Goal: Transaction & Acquisition: Purchase product/service

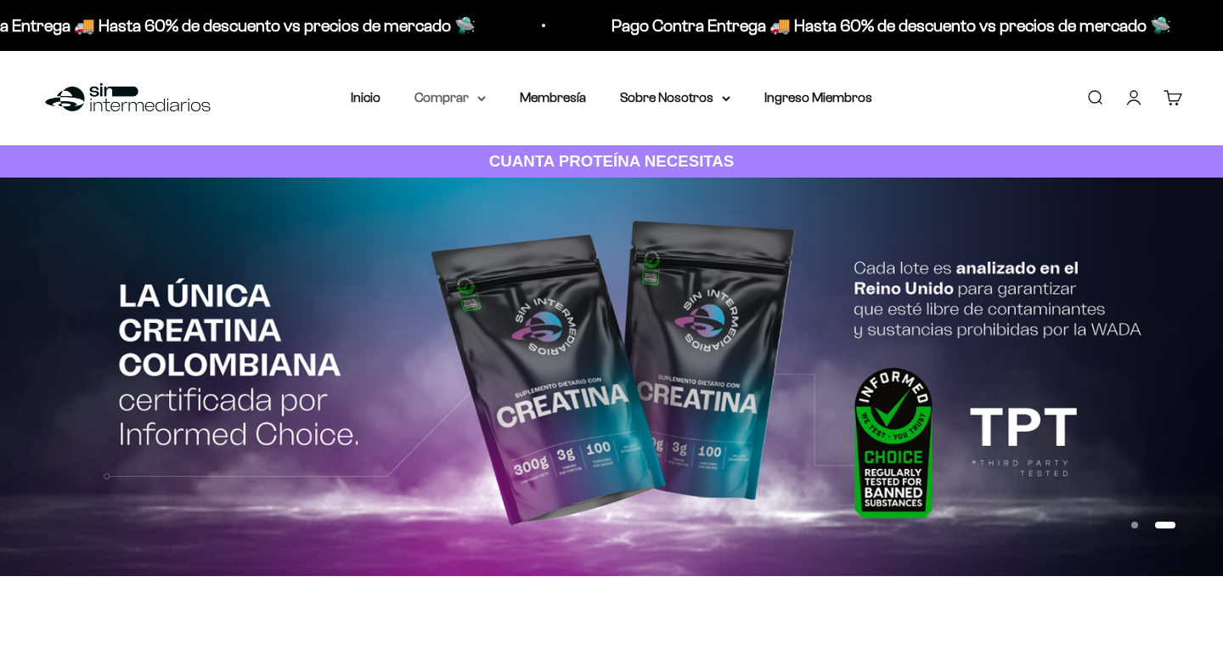
click at [443, 96] on summary "Comprar" at bounding box center [450, 98] width 71 height 22
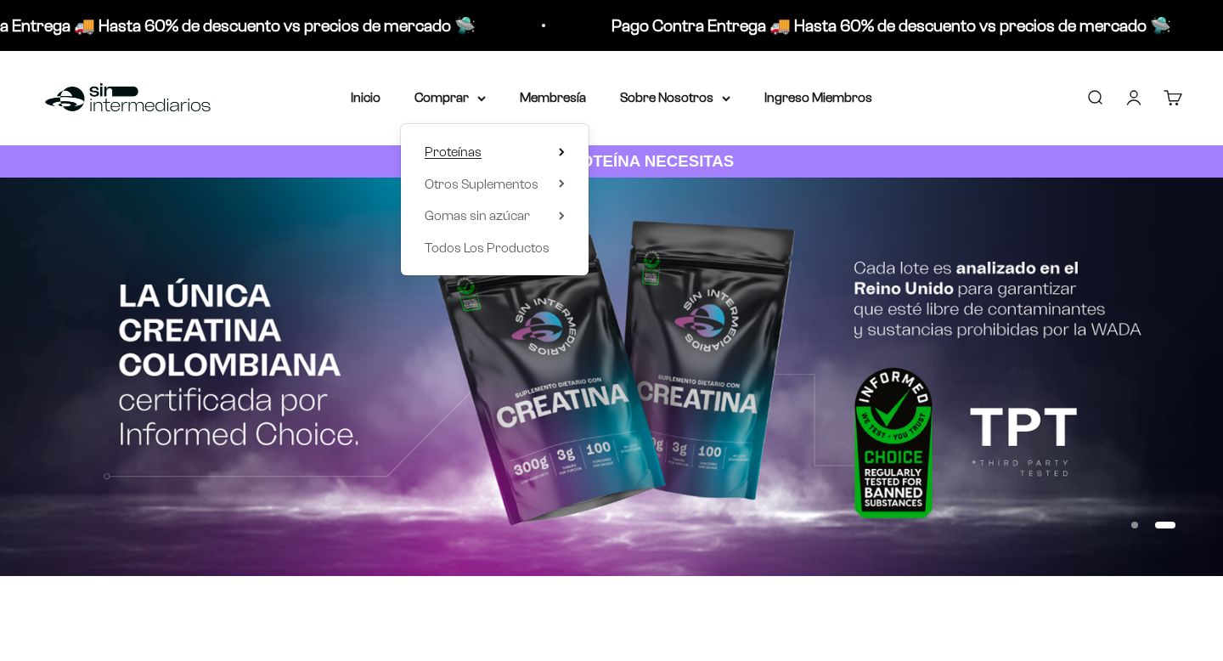
click at [463, 153] on span "Proteínas" at bounding box center [453, 151] width 57 height 14
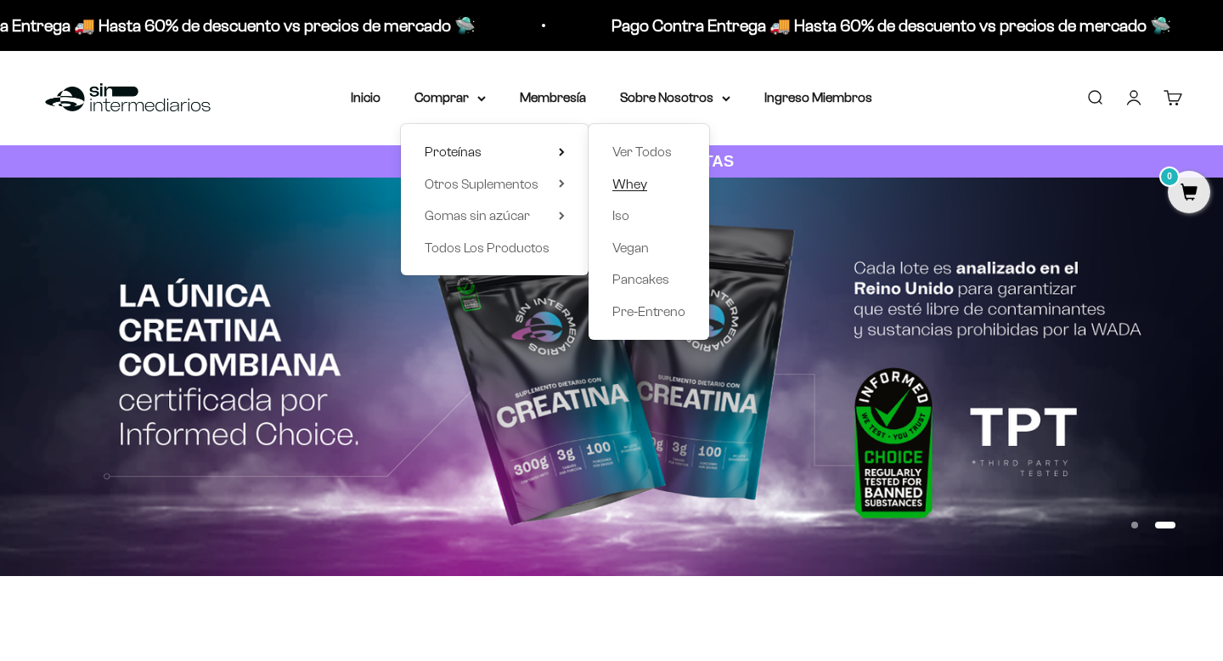
click at [627, 187] on span "Whey" at bounding box center [629, 184] width 35 height 14
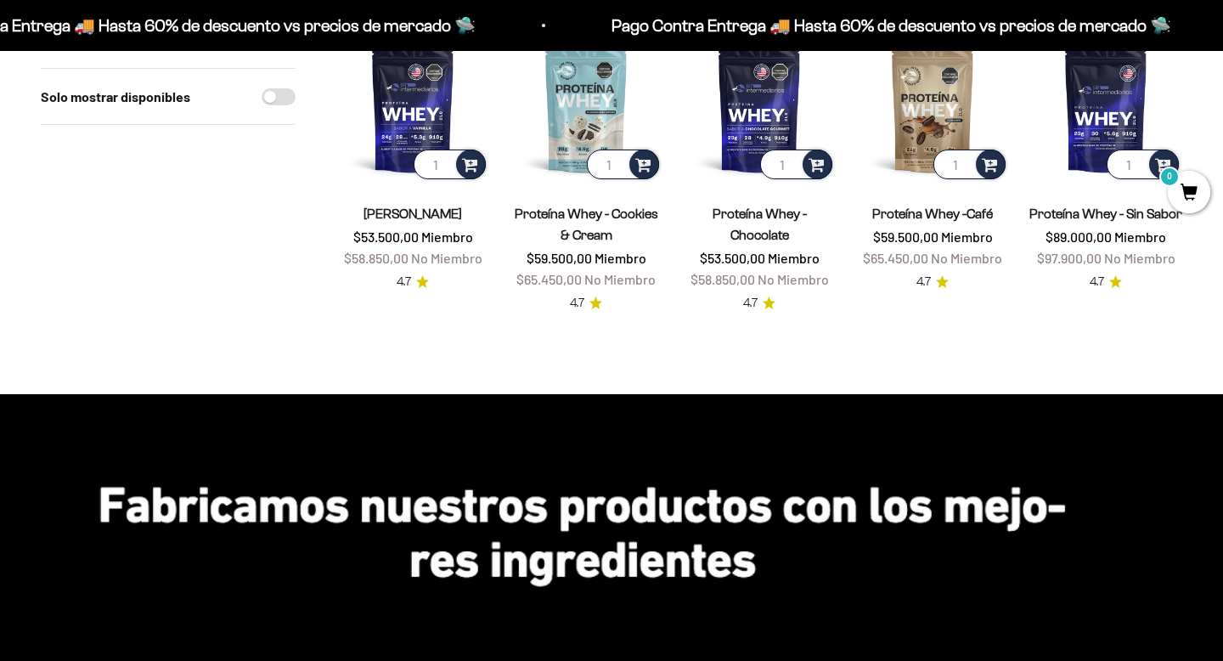
scroll to position [121, 0]
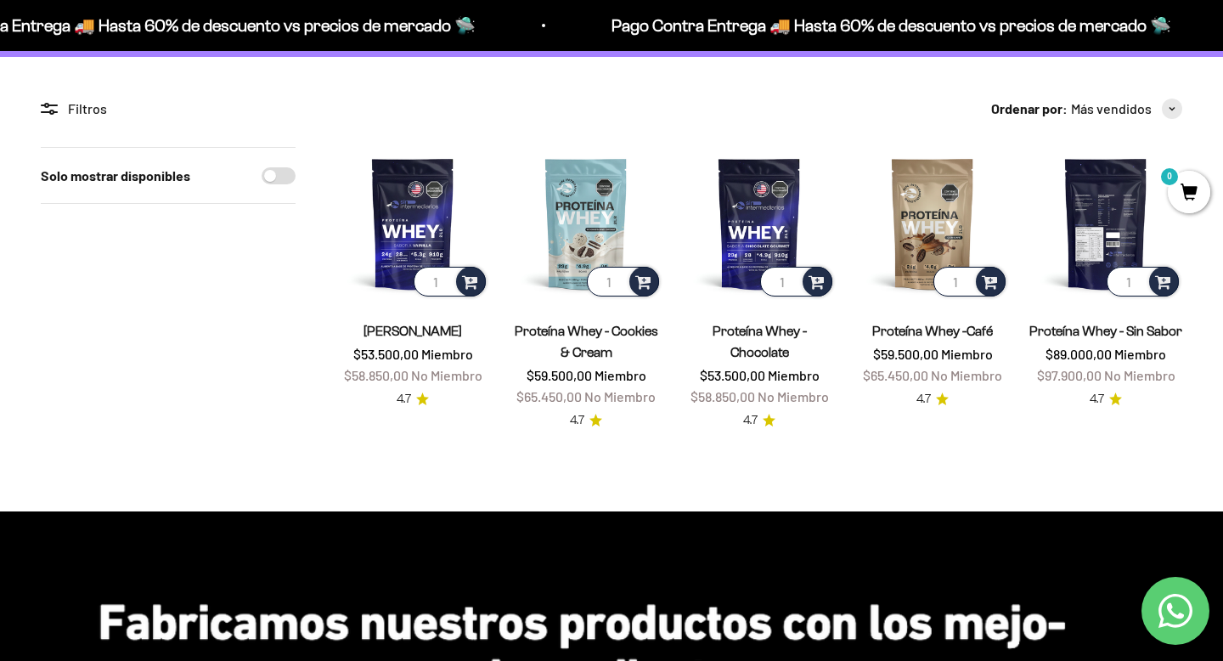
click at [1100, 262] on img at bounding box center [1105, 223] width 153 height 153
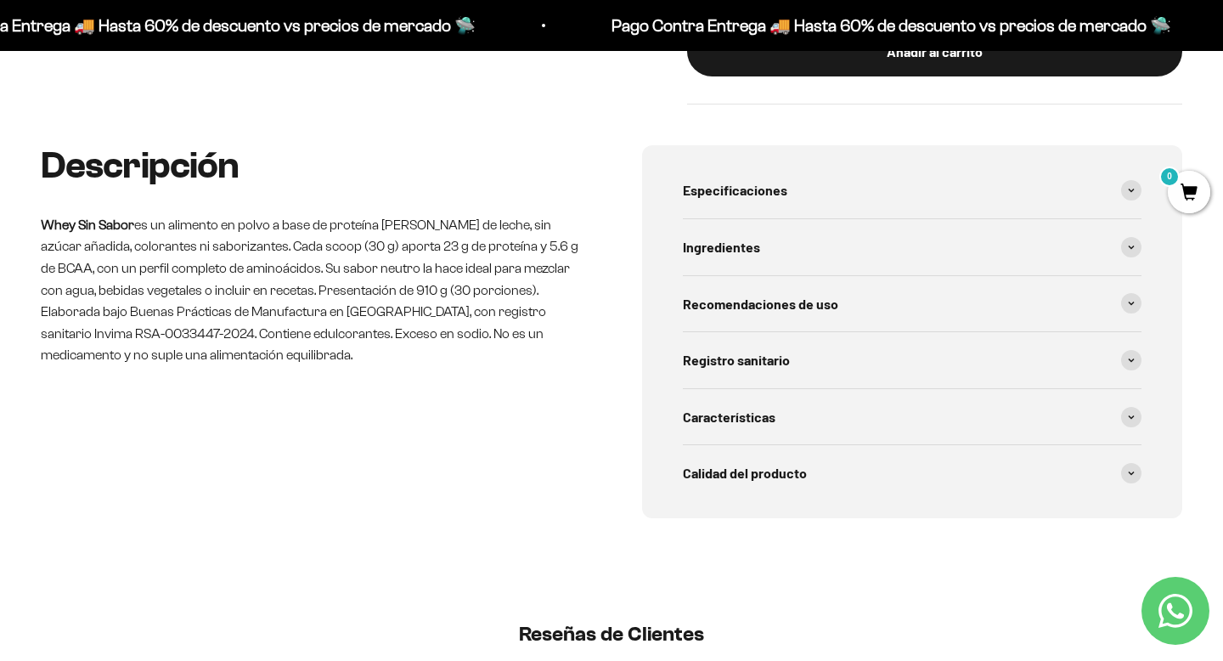
scroll to position [773, 0]
click at [714, 356] on span "Registro sanitario" at bounding box center [736, 361] width 107 height 22
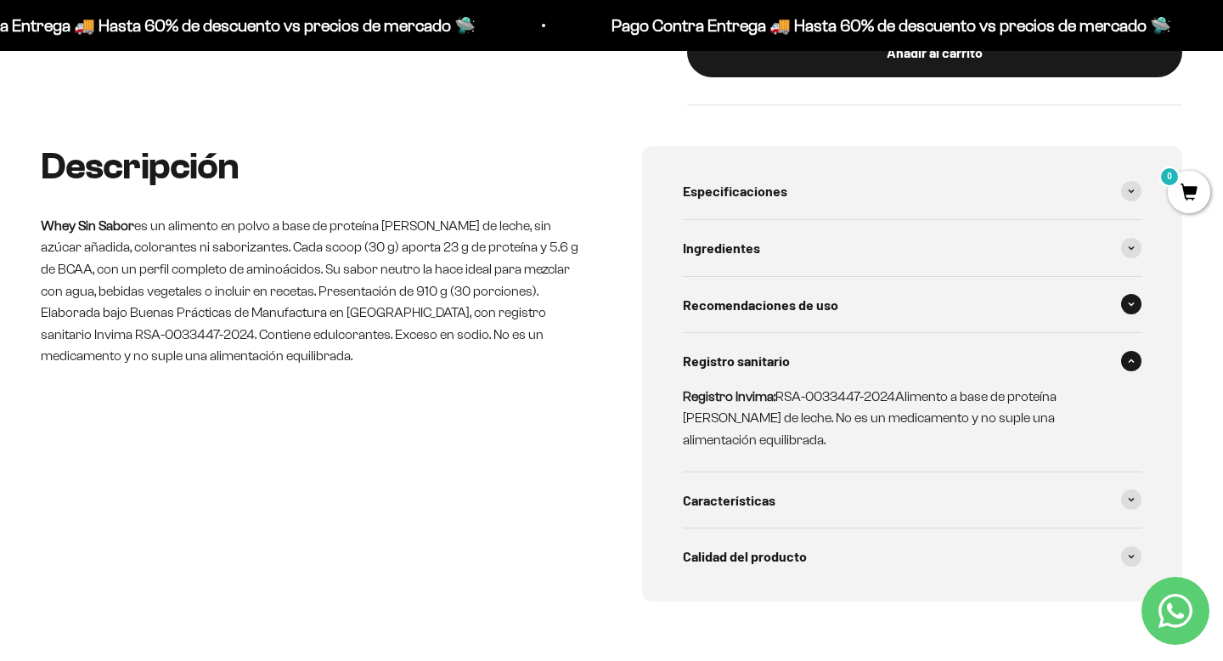
click at [763, 296] on span "Recomendaciones de uso" at bounding box center [760, 305] width 155 height 22
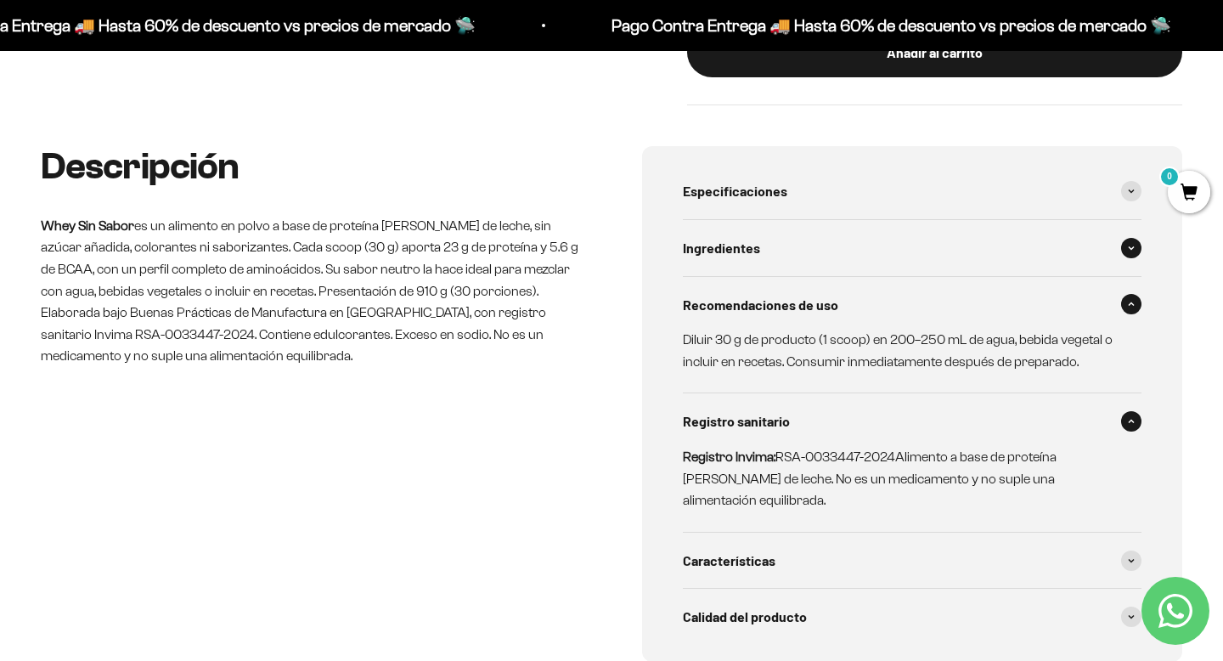
click at [779, 247] on div "Ingredientes" at bounding box center [912, 248] width 459 height 56
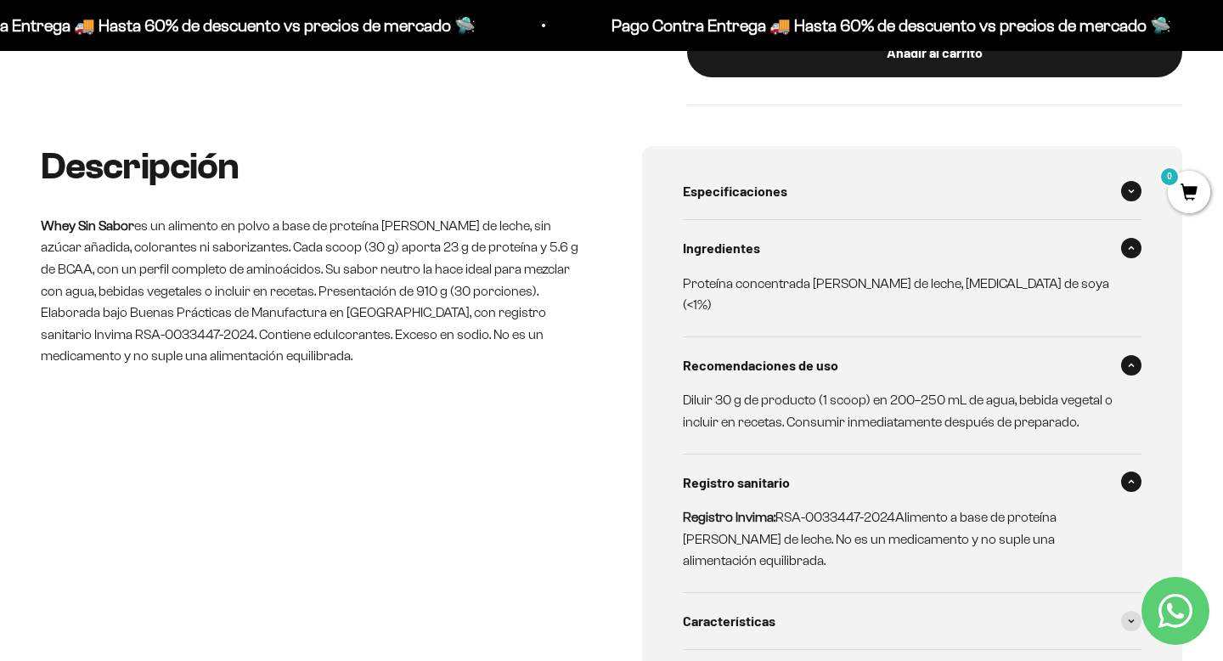
click at [726, 186] on span "Especificaciones" at bounding box center [735, 191] width 104 height 22
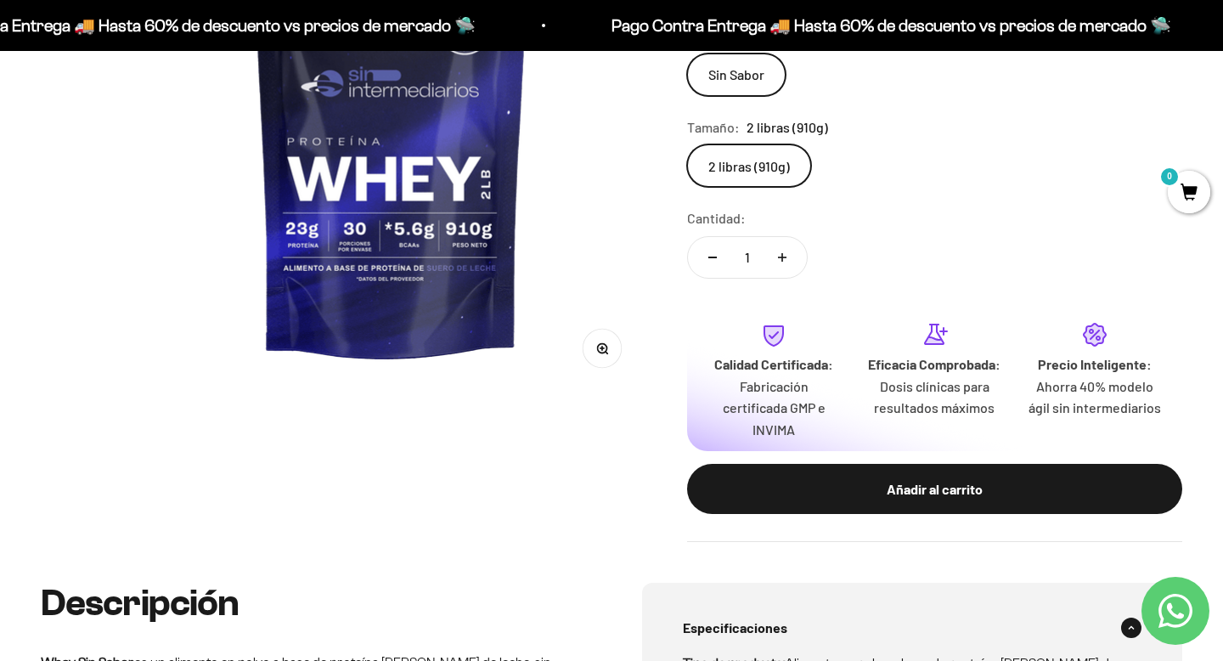
scroll to position [0, 0]
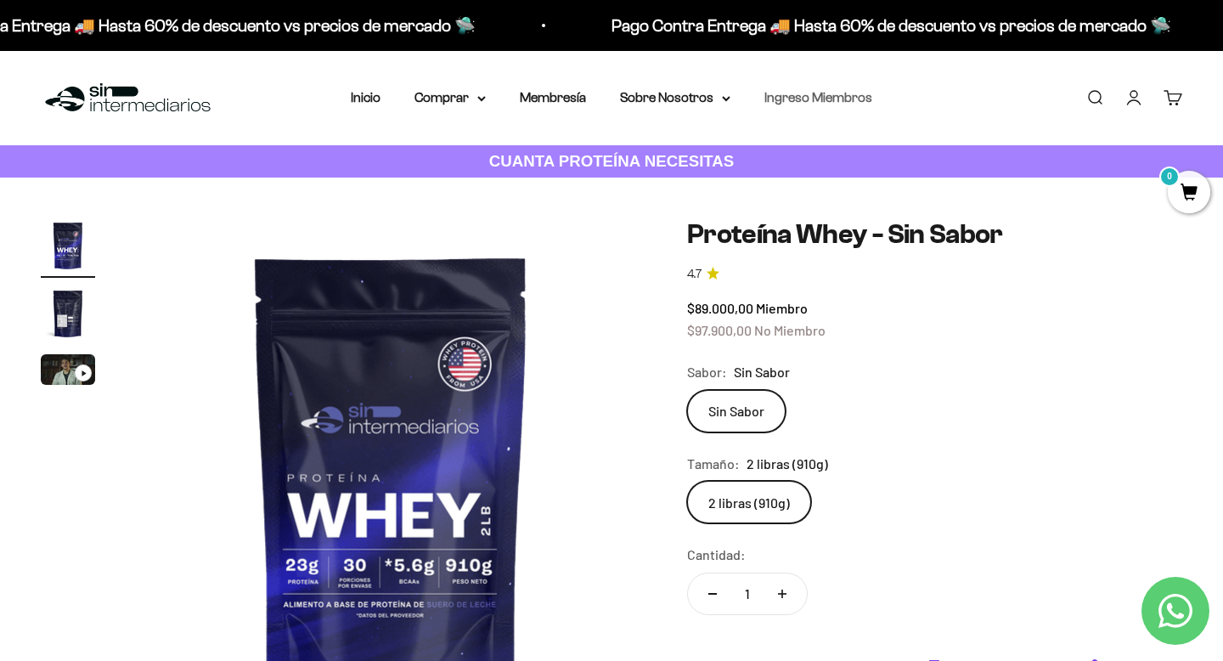
click at [812, 98] on link "Ingreso Miembros" at bounding box center [818, 97] width 108 height 14
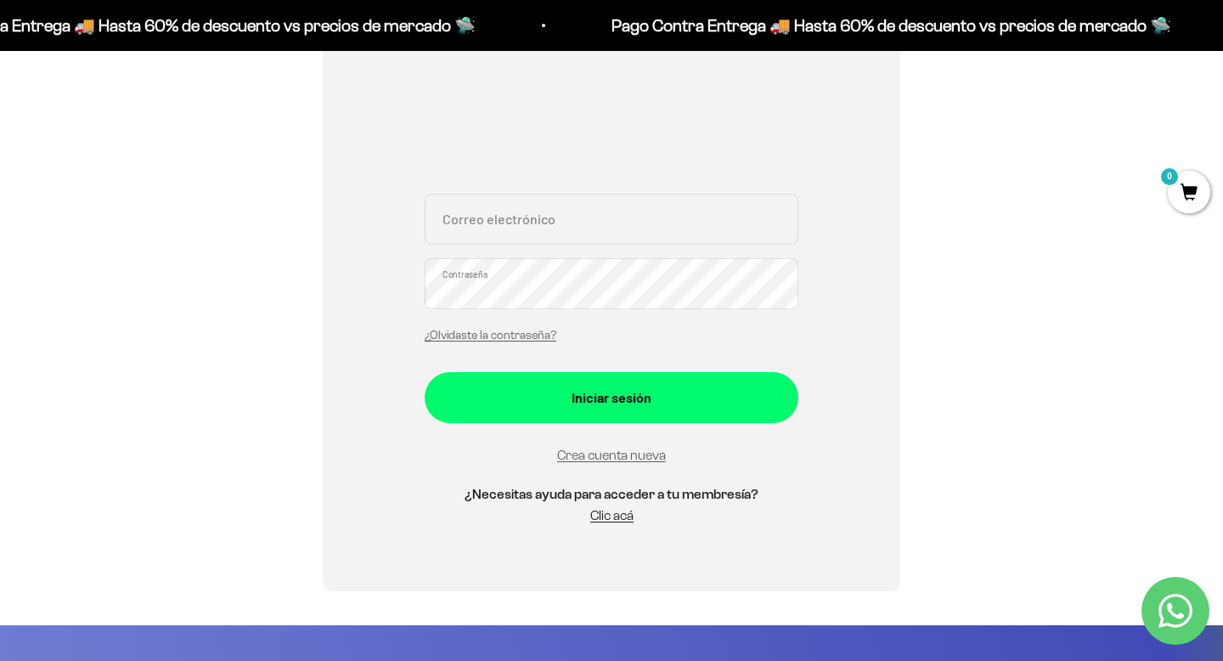
scroll to position [281, 0]
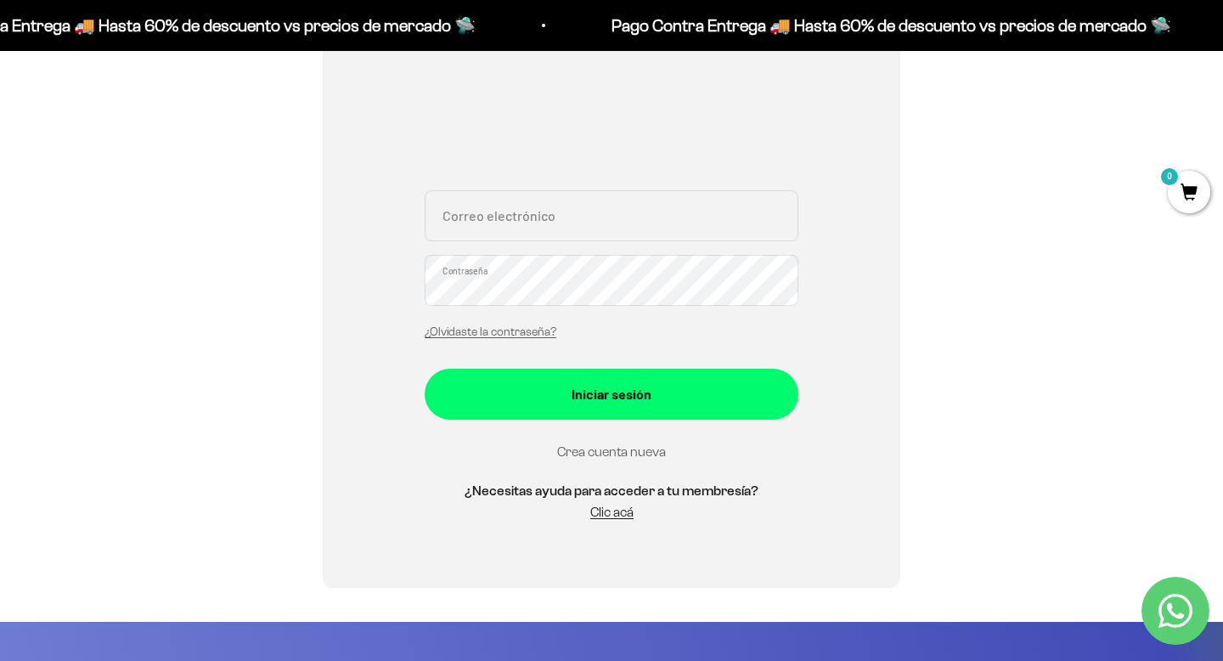
click at [622, 449] on link "Crea cuenta nueva" at bounding box center [611, 451] width 109 height 14
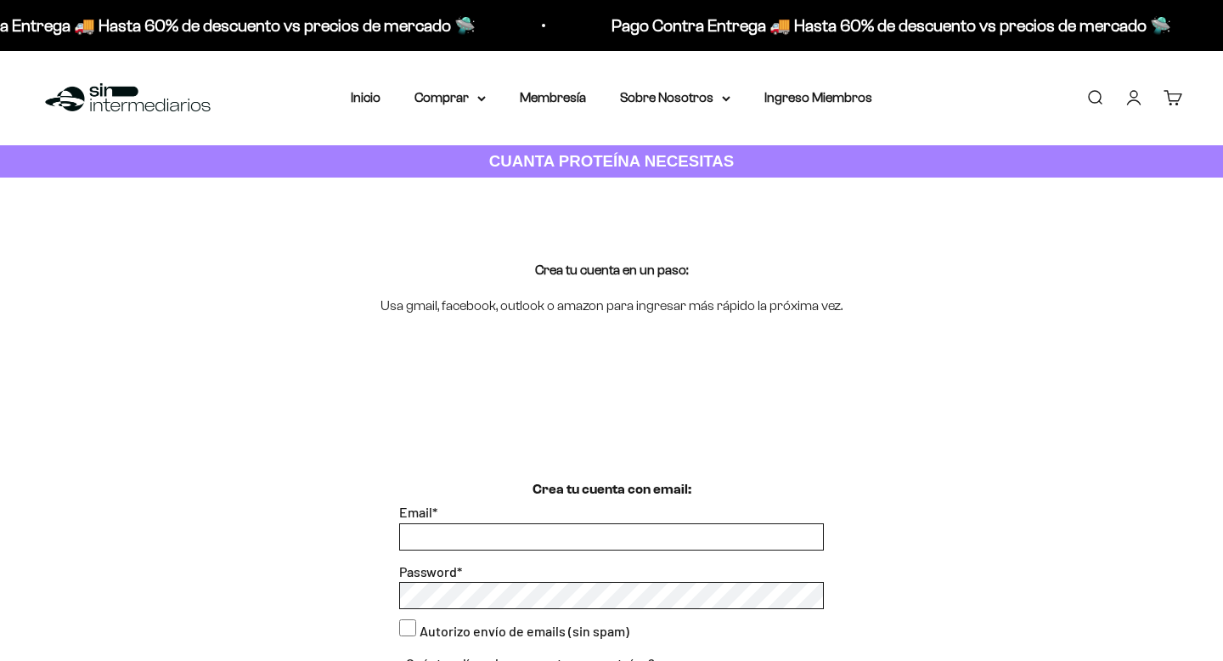
click at [578, 524] on input "Email *" at bounding box center [611, 536] width 423 height 25
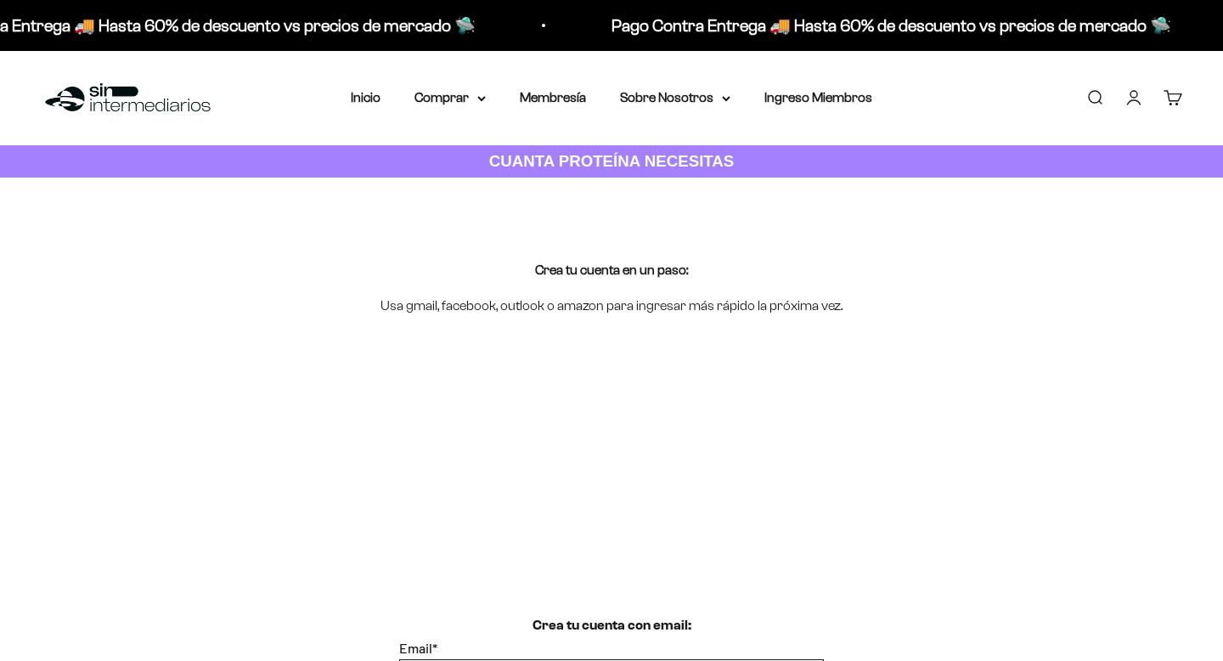
scroll to position [108, 0]
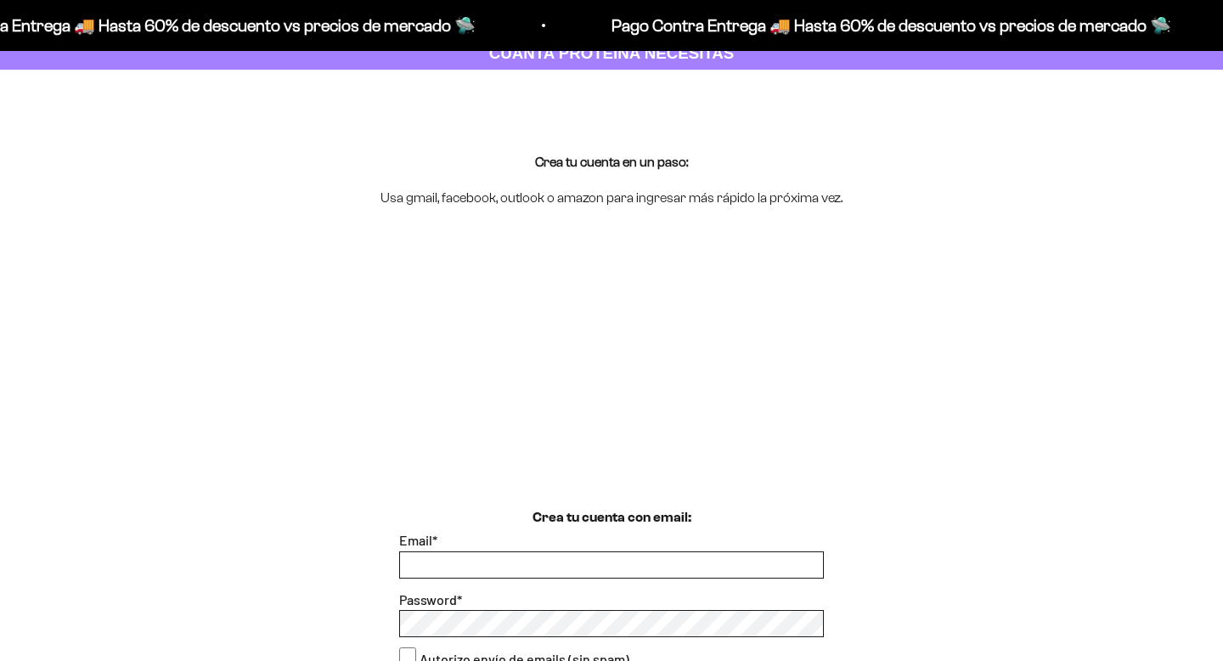
type input "lacd97@gmail.com"
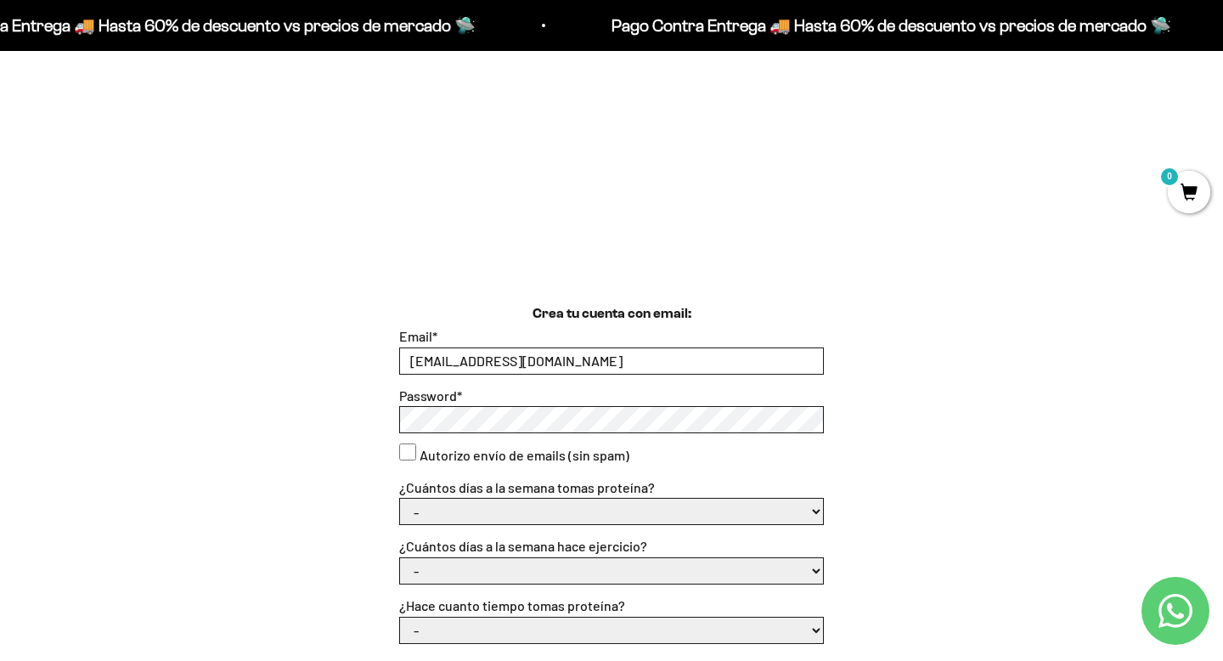
click at [400, 454] on consent"] "Autorizo envío de emails (sin spam)" at bounding box center [407, 451] width 17 height 17
checkbox consent"] "true"
click at [461, 505] on select "- 1 o 2 3 a 5 6 o 7" at bounding box center [611, 511] width 423 height 25
select select "3 a 5"
click at [400, 499] on select "- 1 o 2 3 a 5 6 o 7" at bounding box center [611, 511] width 423 height 25
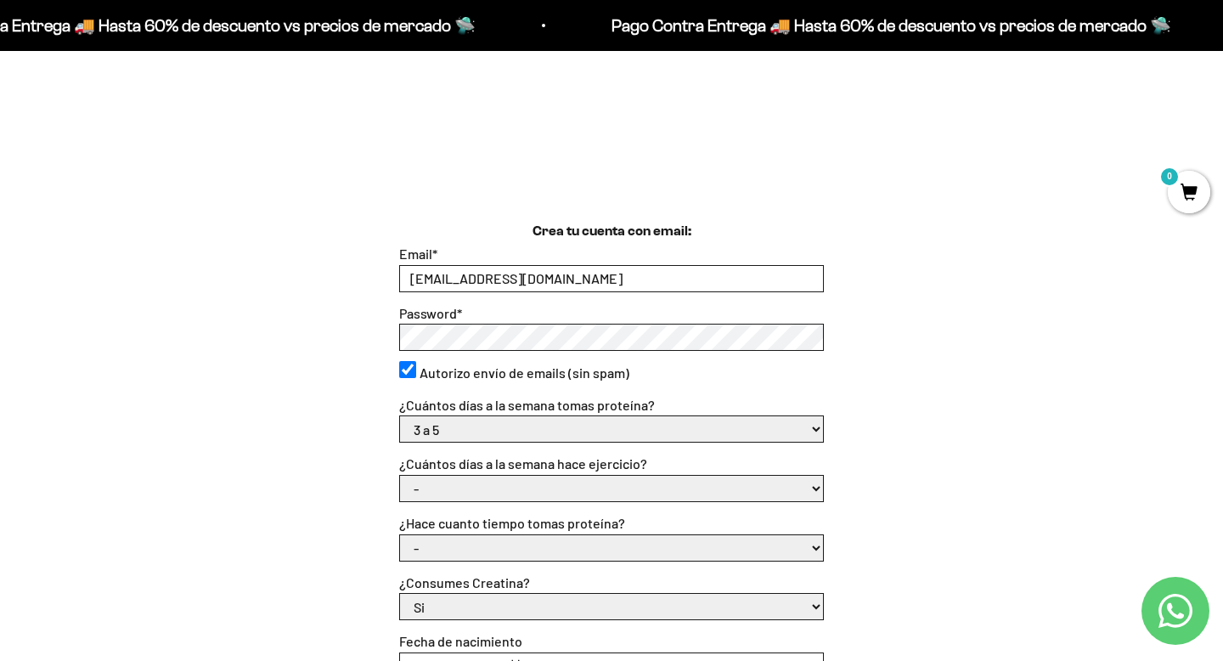
scroll to position [358, 0]
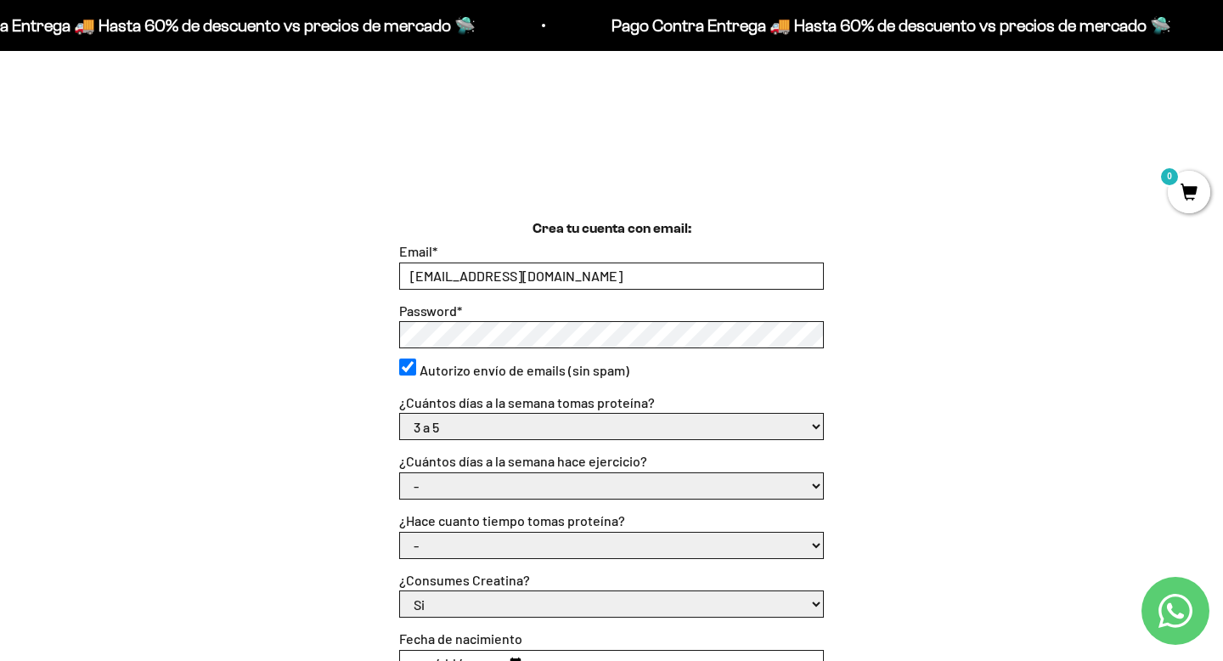
click at [482, 478] on select "- No hago 1 a 2 días 3 a 5 días 6 o 7 días" at bounding box center [611, 485] width 423 height 25
select select "3 a 5 días"
click at [400, 473] on select "- No hago 1 a 2 días 3 a 5 días 6 o 7 días" at bounding box center [611, 485] width 423 height 25
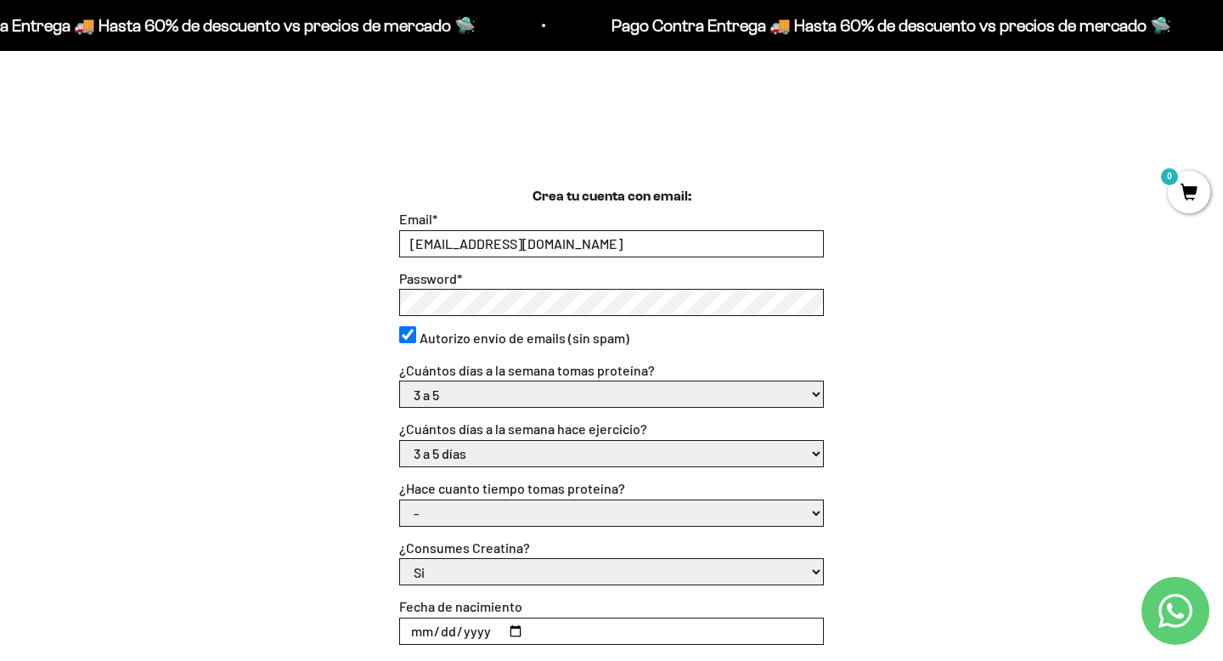
scroll to position [392, 0]
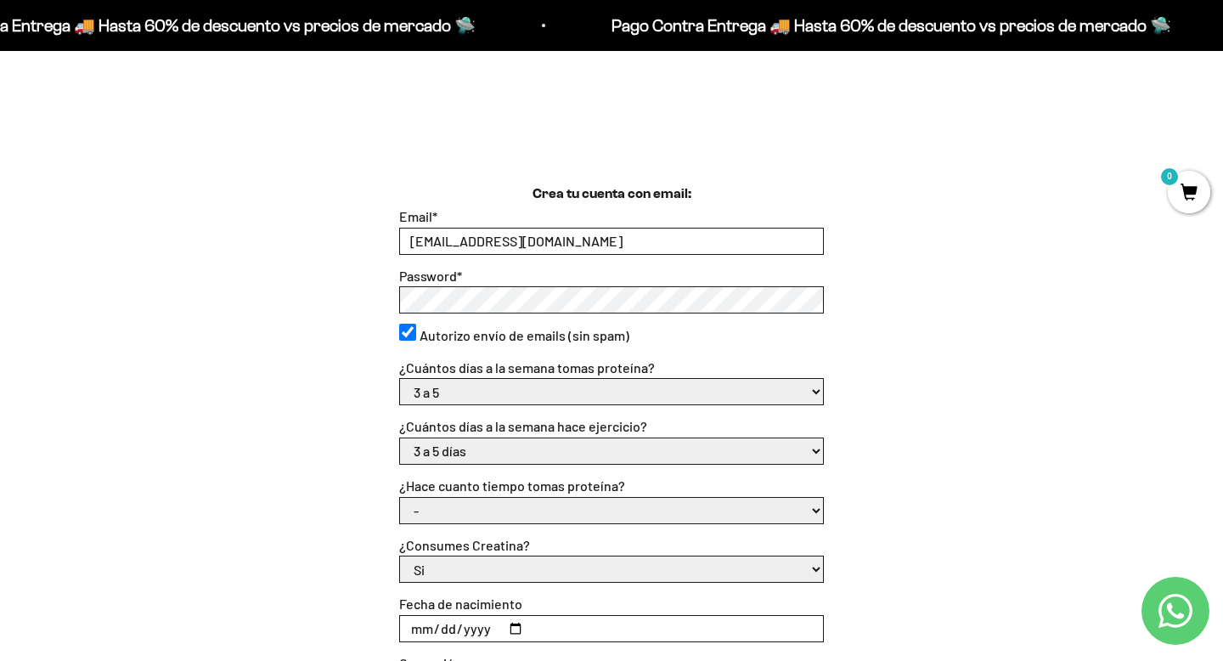
click at [496, 521] on select "- Apenas estoy empezando Menos de 6 meses Más de 6 meses Hace más de un año" at bounding box center [611, 510] width 423 height 25
select select "Apenas estoy empezando"
click at [400, 498] on select "- Apenas estoy empezando Menos de 6 meses Más de 6 meses Hace más de un año" at bounding box center [611, 510] width 423 height 25
click at [500, 569] on select "Si No" at bounding box center [611, 568] width 423 height 25
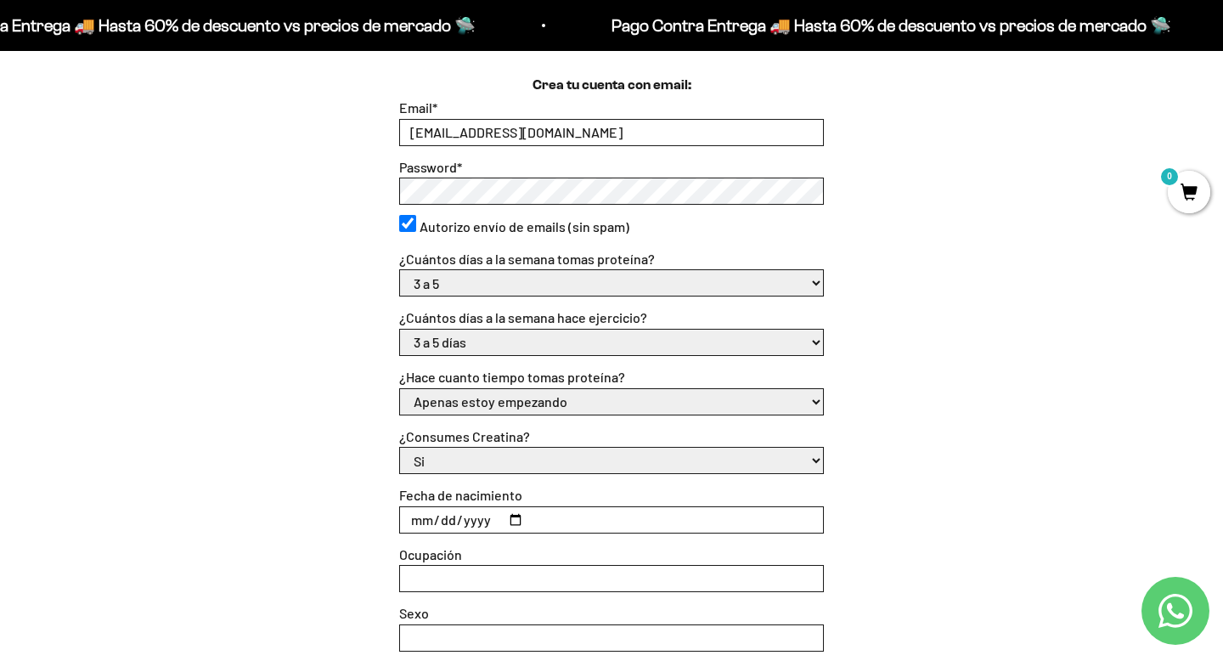
scroll to position [503, 0]
click at [443, 511] on input "Fecha de nacimiento" at bounding box center [611, 517] width 423 height 25
click at [413, 511] on input "Fecha de nacimiento" at bounding box center [611, 517] width 423 height 25
click at [523, 518] on input "Fecha de nacimiento" at bounding box center [611, 517] width 423 height 25
type input "1997-05-12"
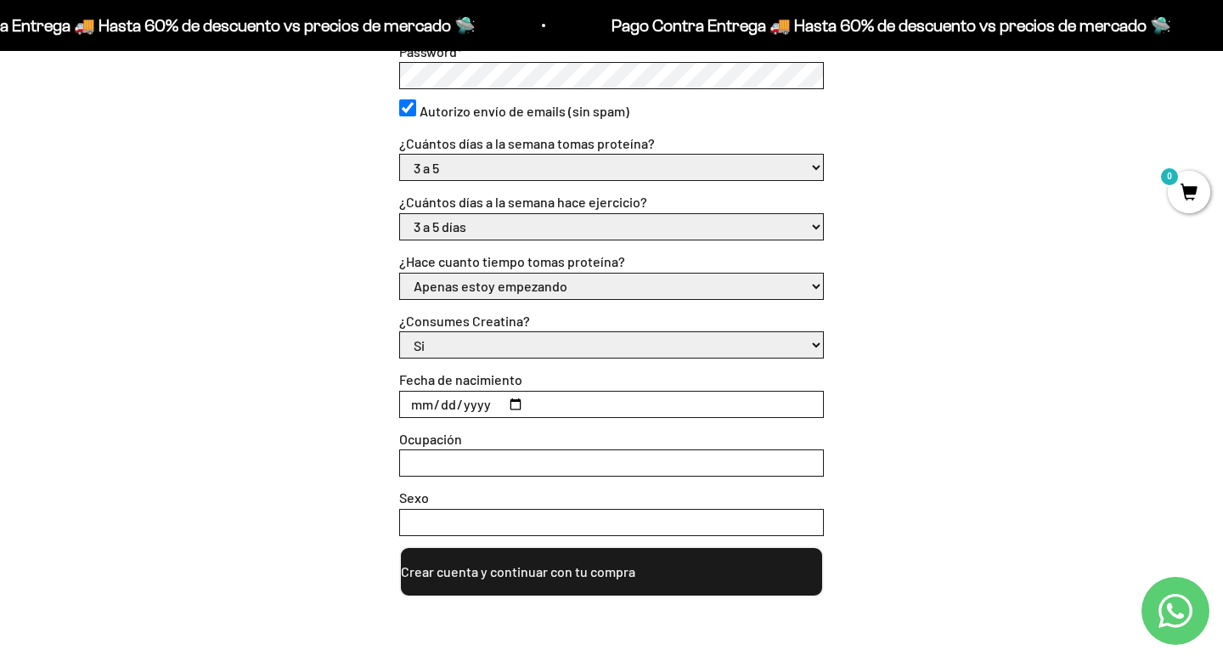
scroll to position [633, 0]
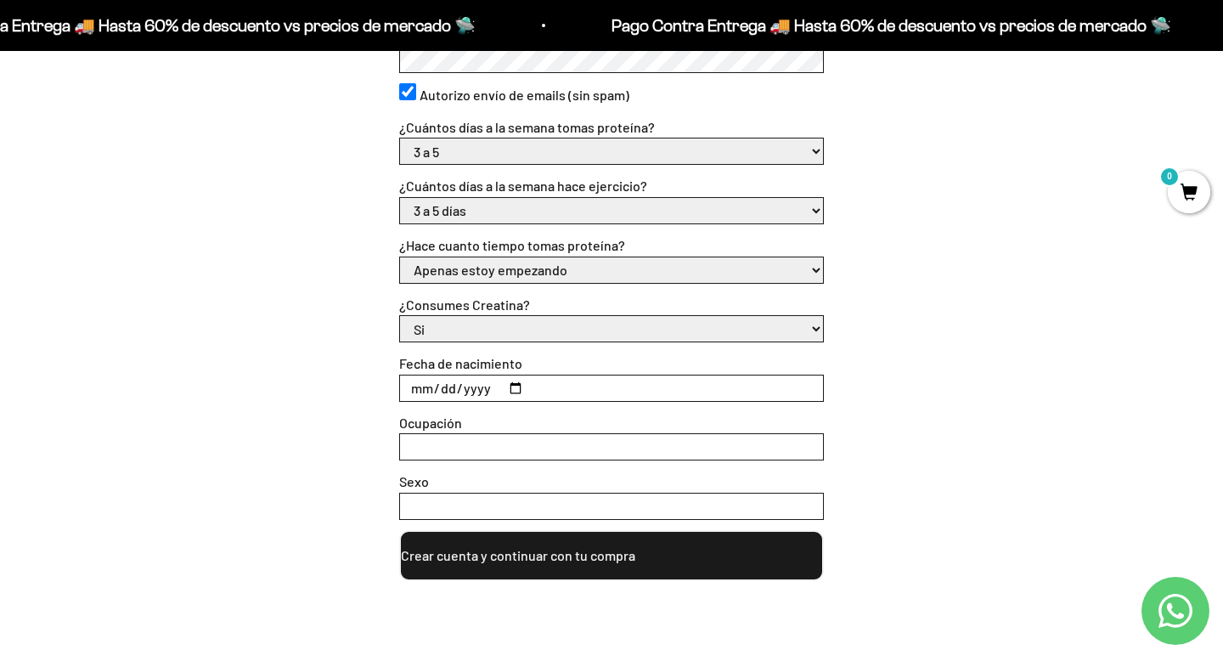
click at [505, 452] on input "Ocupación" at bounding box center [611, 446] width 423 height 25
type input "M"
type input "Médico"
type input "H"
type input "m"
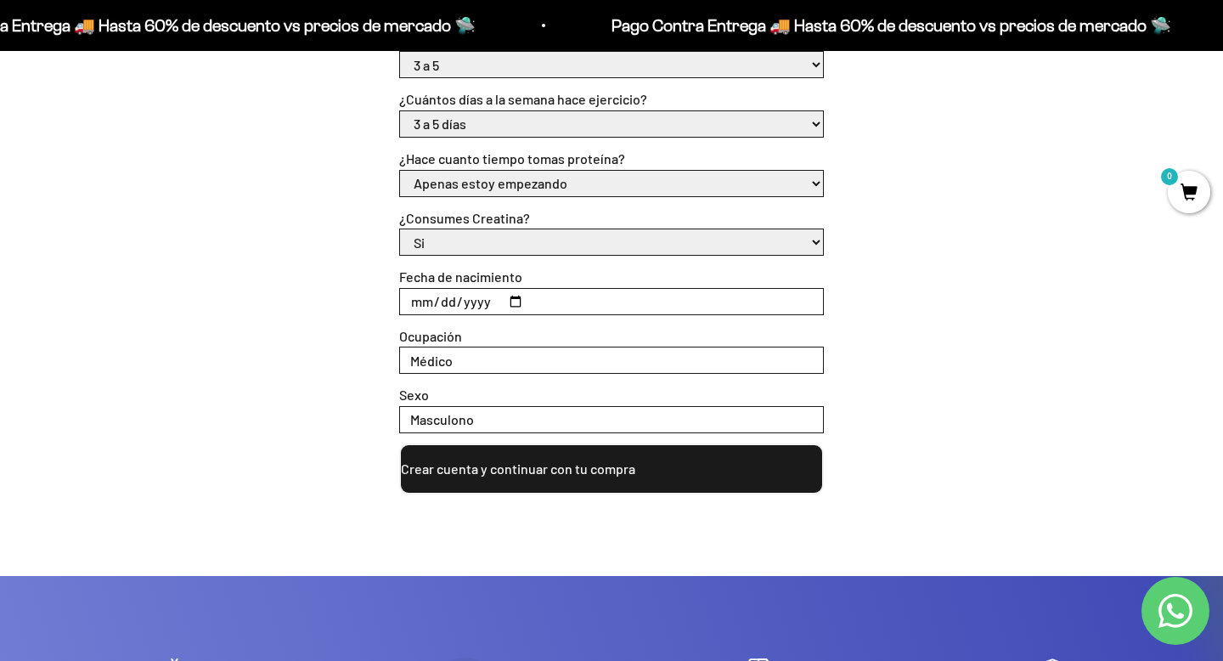
scroll to position [725, 0]
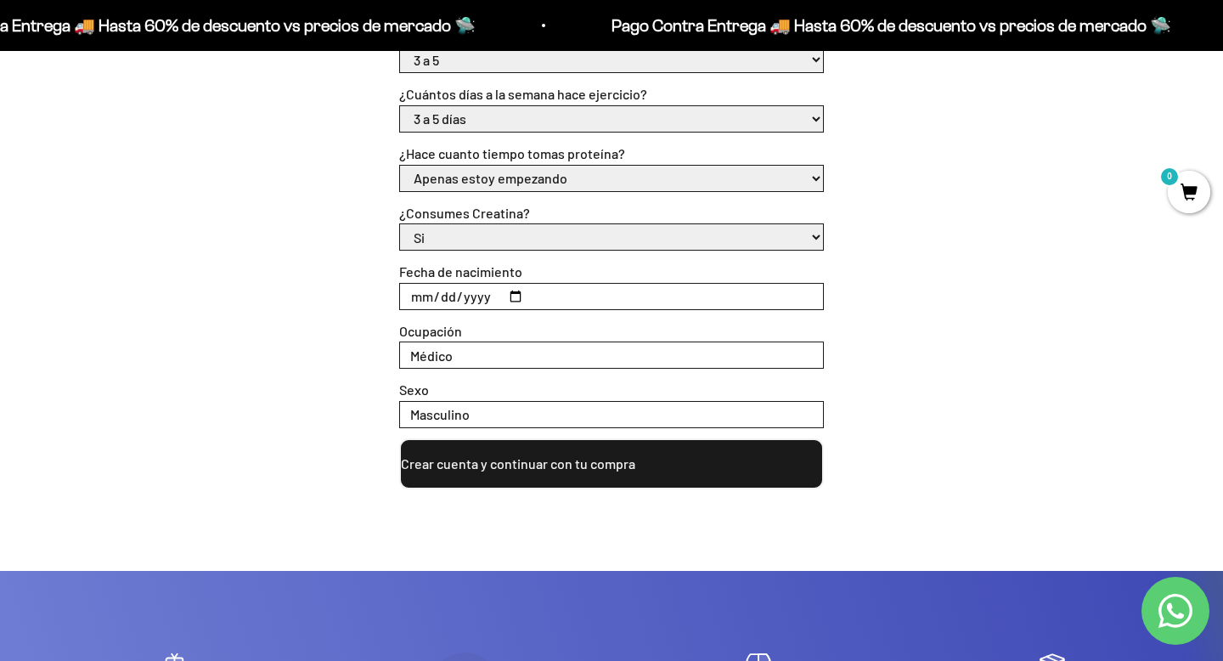
type input "Masculino"
click at [544, 469] on button "Crear cuenta y continuar con tu compra" at bounding box center [611, 463] width 425 height 51
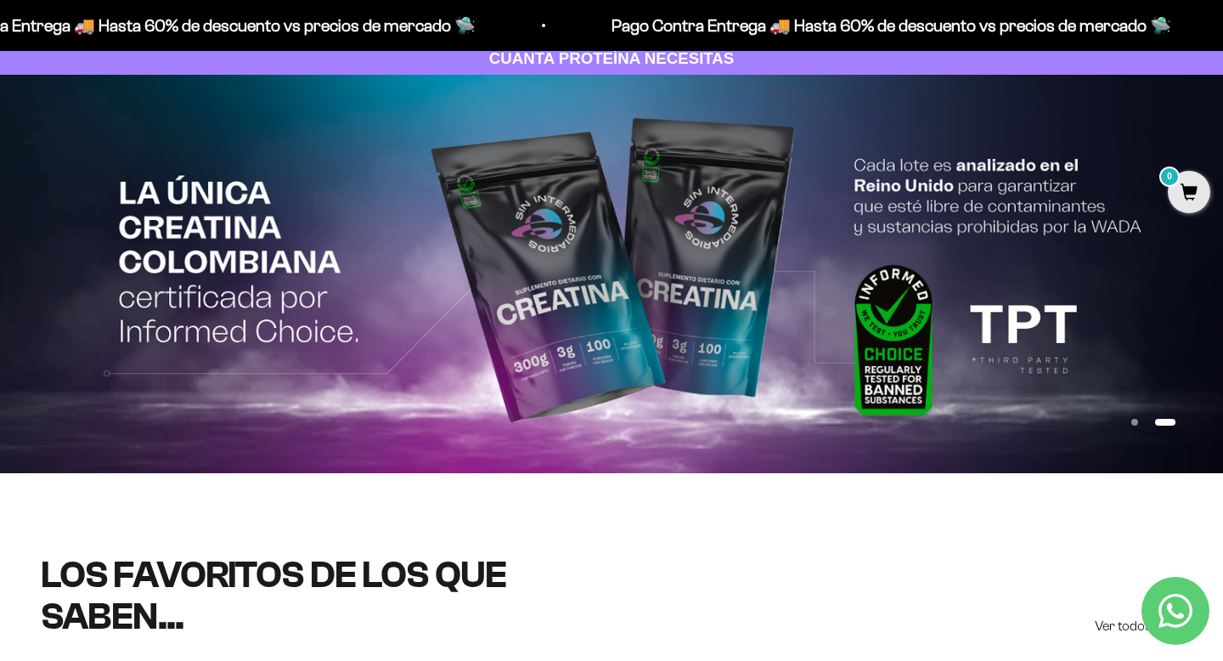
scroll to position [25, 0]
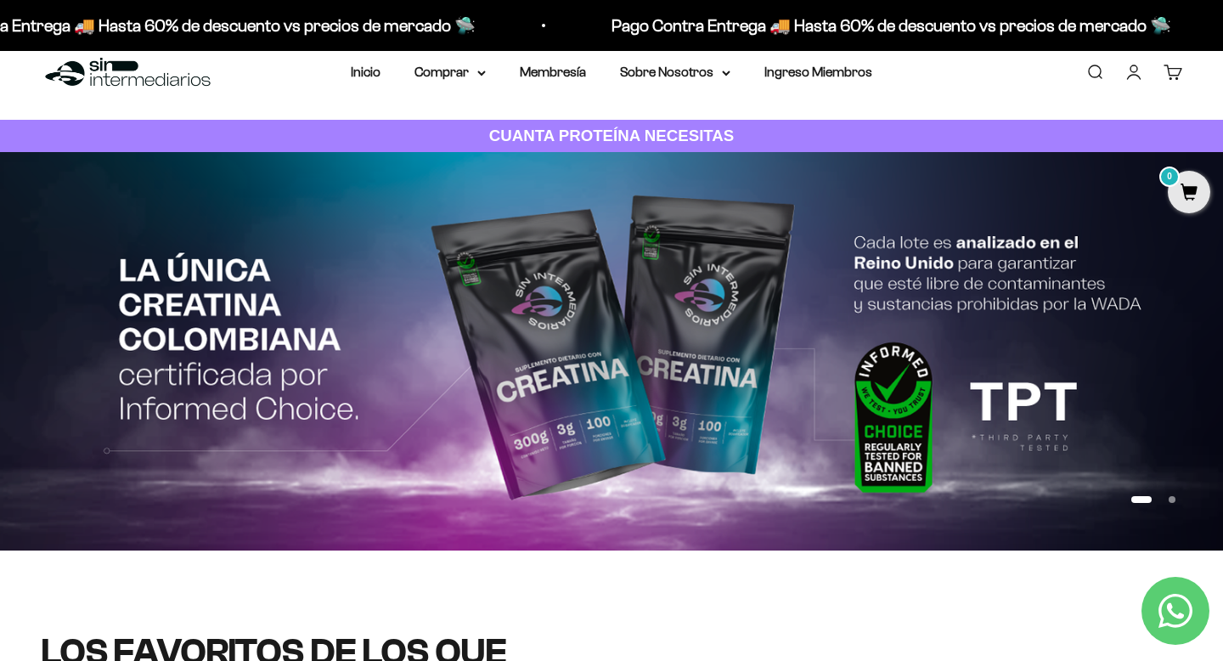
click at [674, 132] on strong "CUANTA PROTEÍNA NECESITAS" at bounding box center [611, 136] width 245 height 18
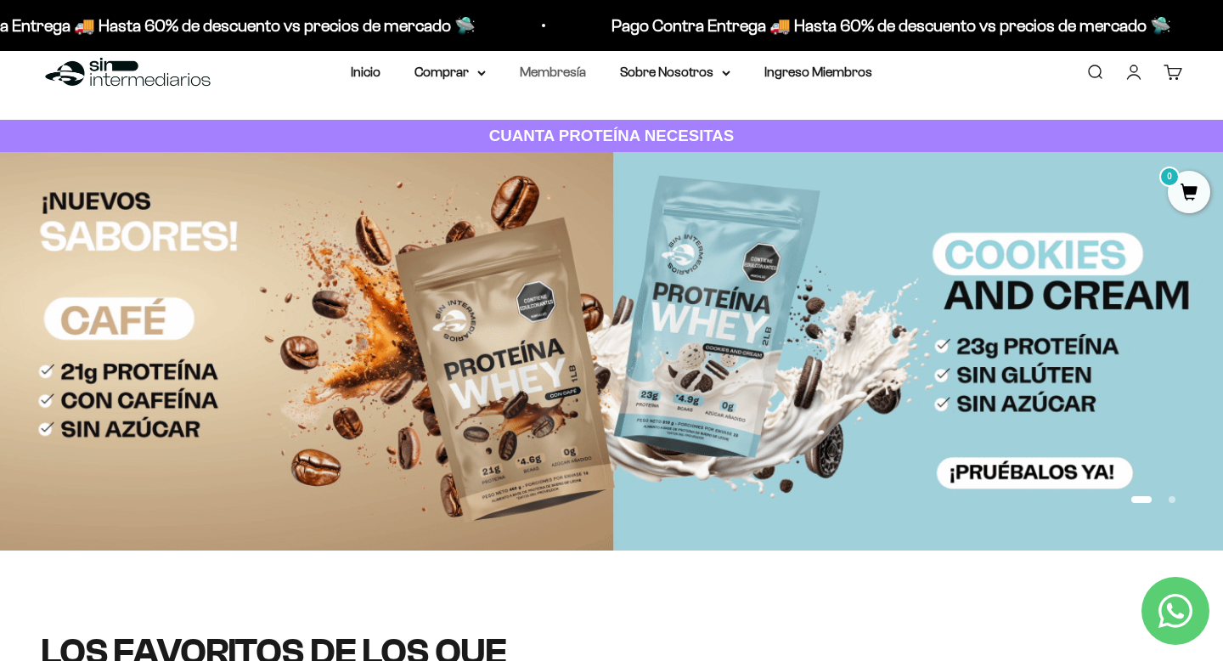
click at [546, 72] on link "Membresía" at bounding box center [553, 72] width 66 height 14
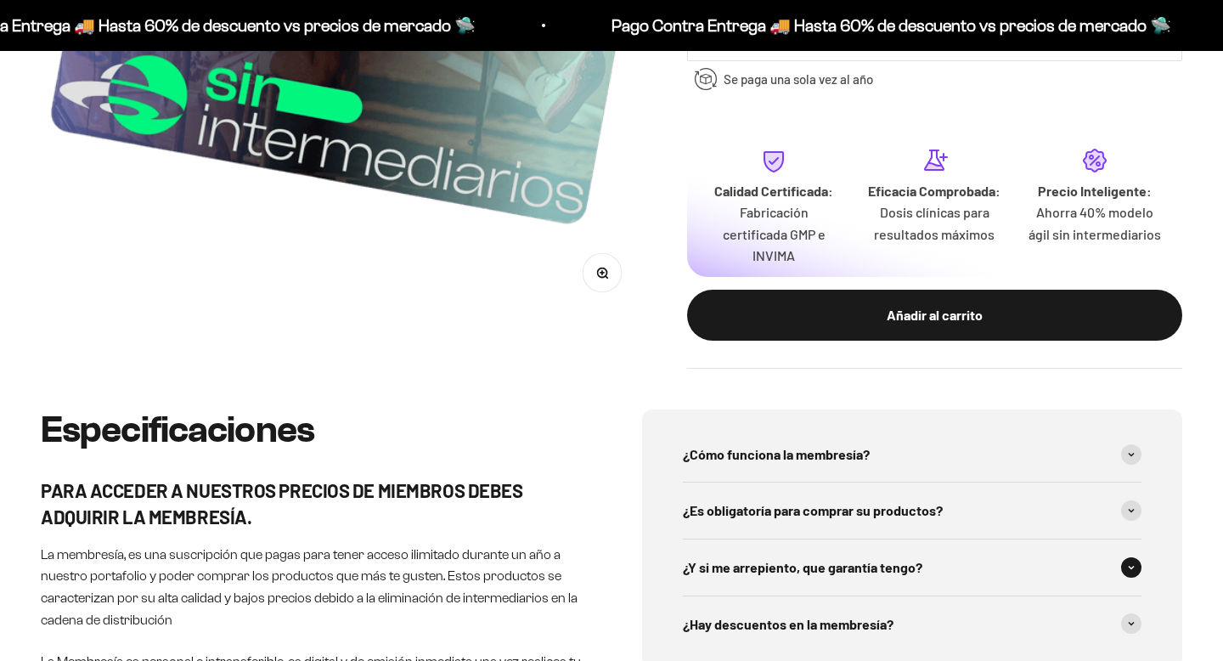
scroll to position [588, 0]
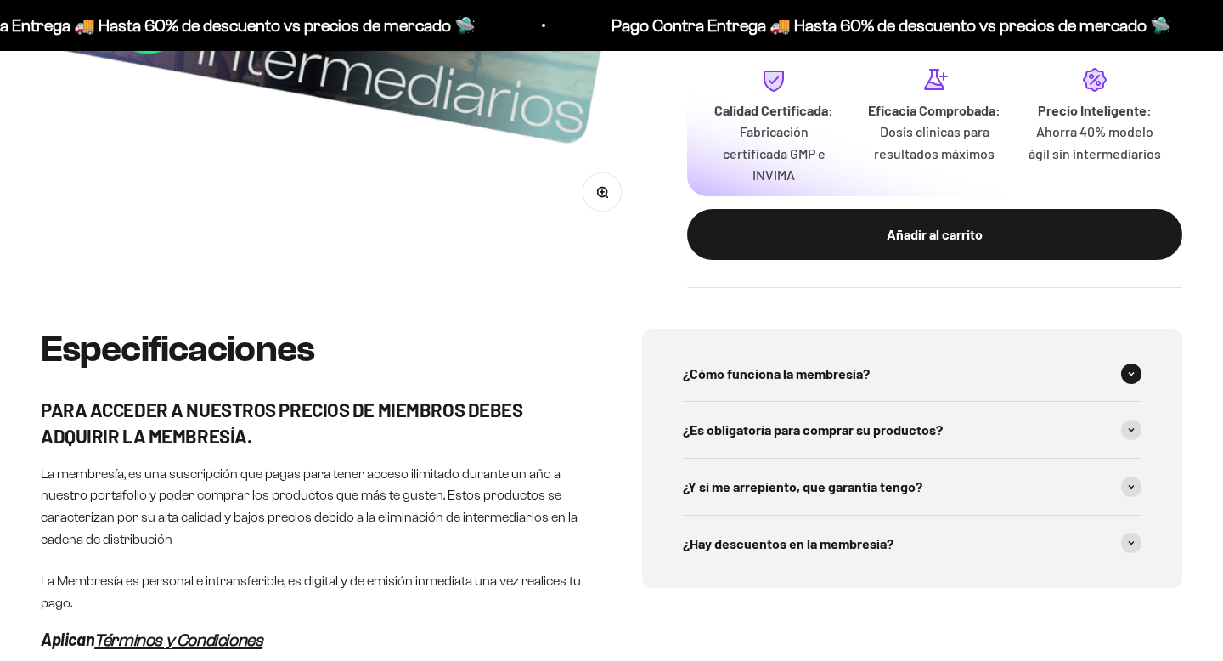
click at [788, 382] on span "¿Cómo funciona la membresía?" at bounding box center [776, 374] width 187 height 22
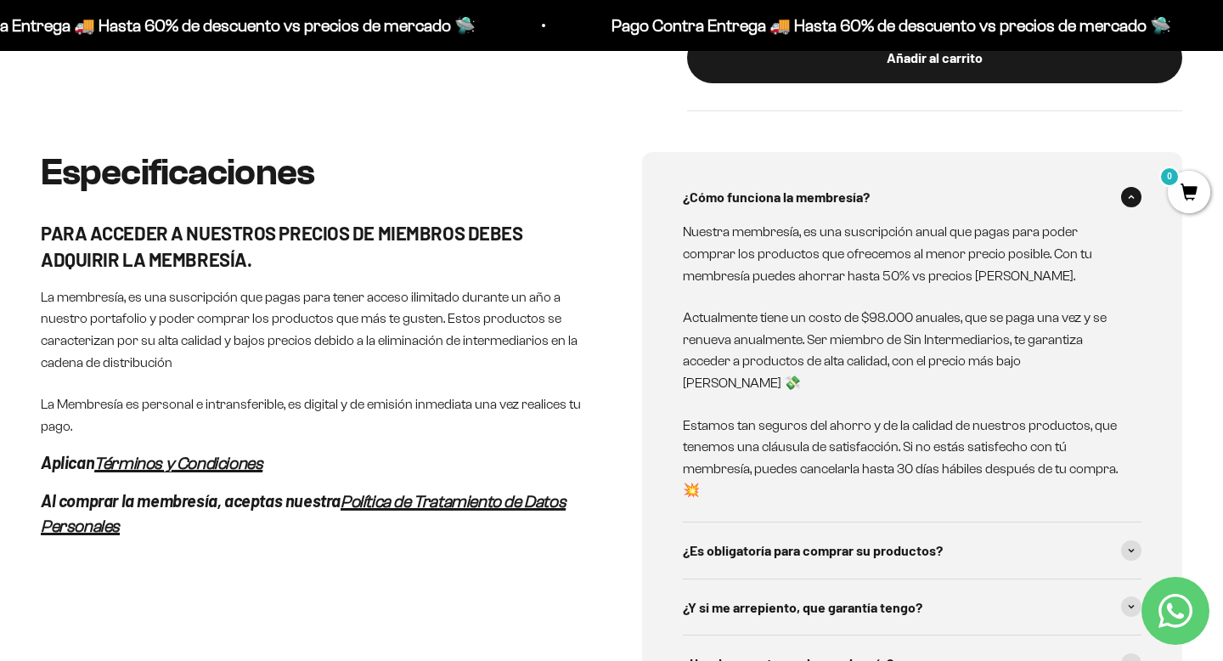
scroll to position [883, 0]
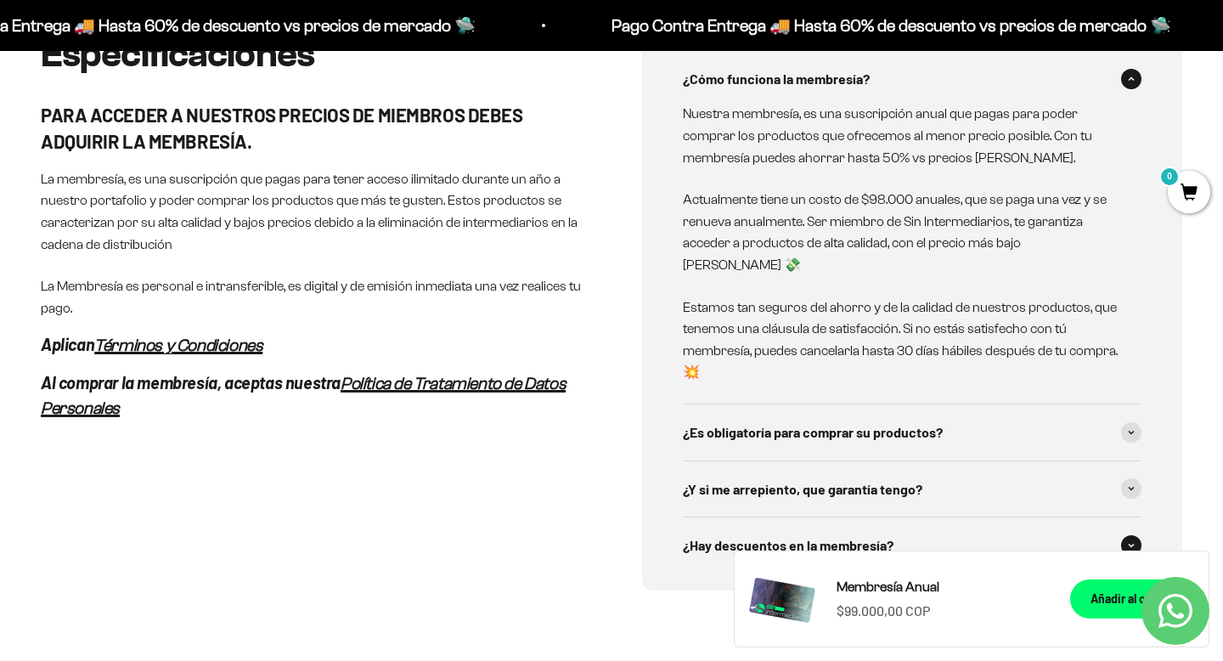
click at [836, 534] on span "¿Hay descuentos en la membresía?" at bounding box center [788, 545] width 211 height 22
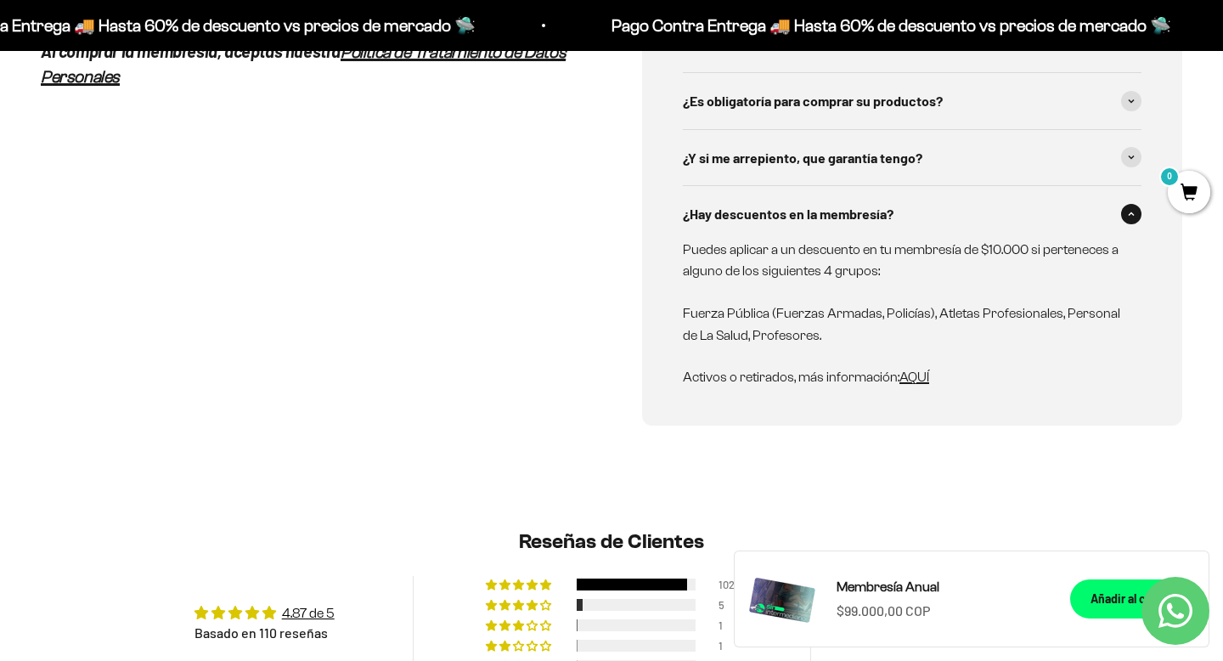
scroll to position [1209, 0]
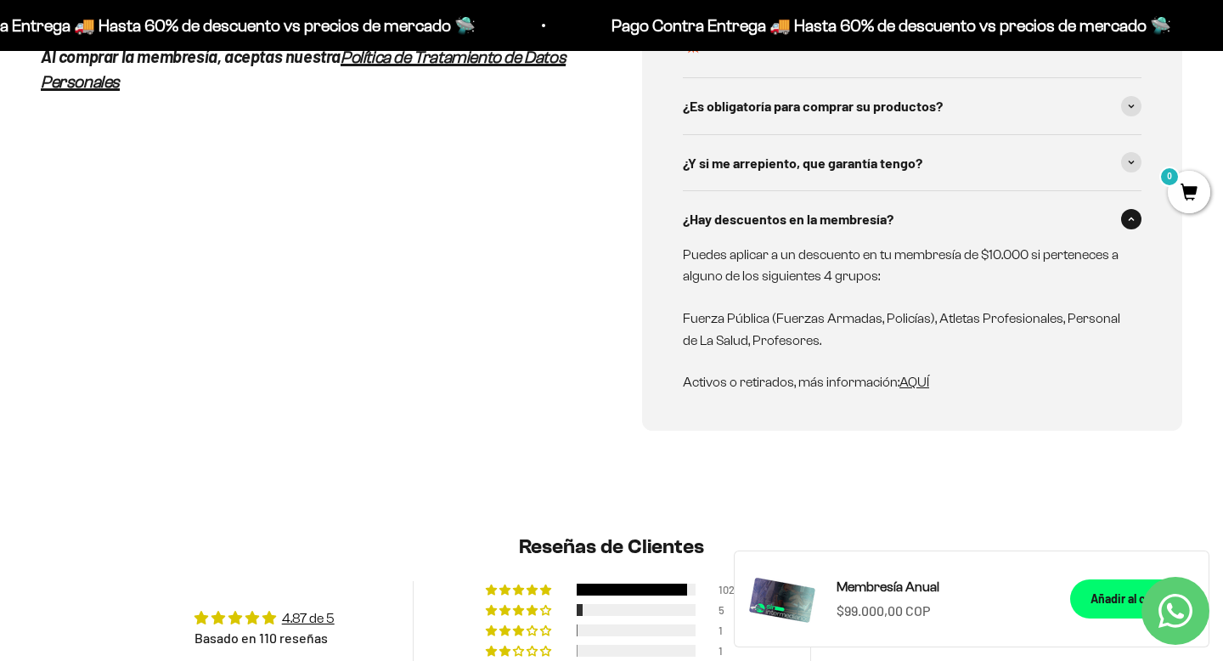
click at [912, 375] on span "AQUÍ" at bounding box center [915, 382] width 30 height 14
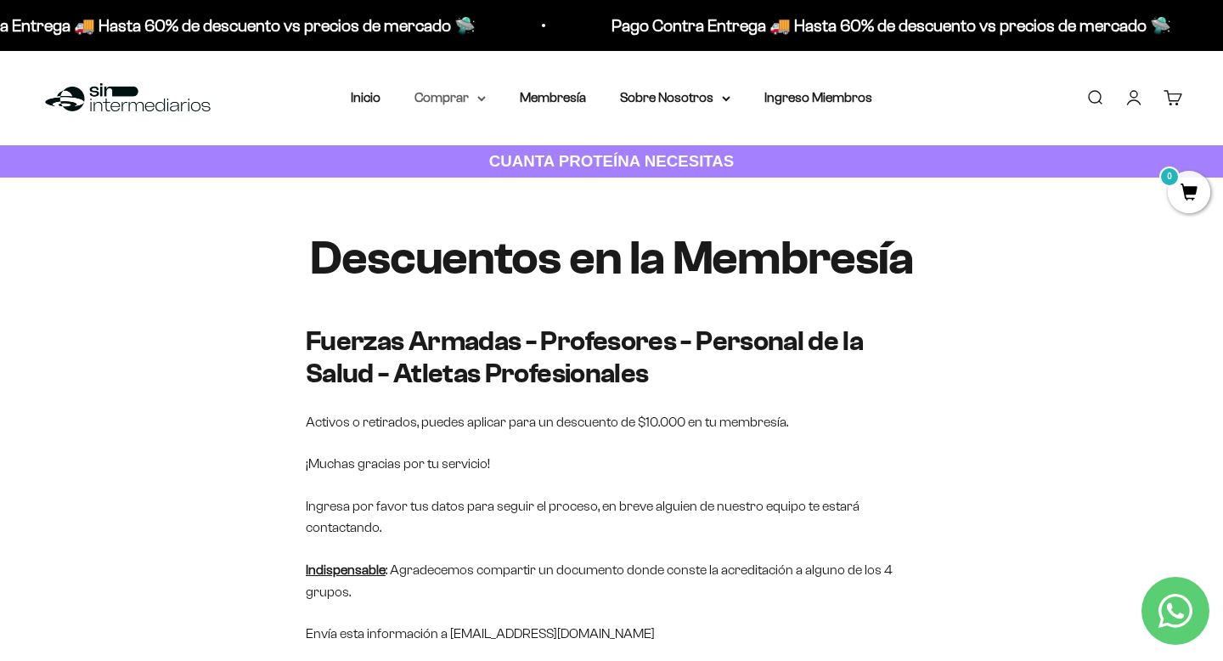
click at [450, 98] on summary "Comprar" at bounding box center [450, 98] width 71 height 22
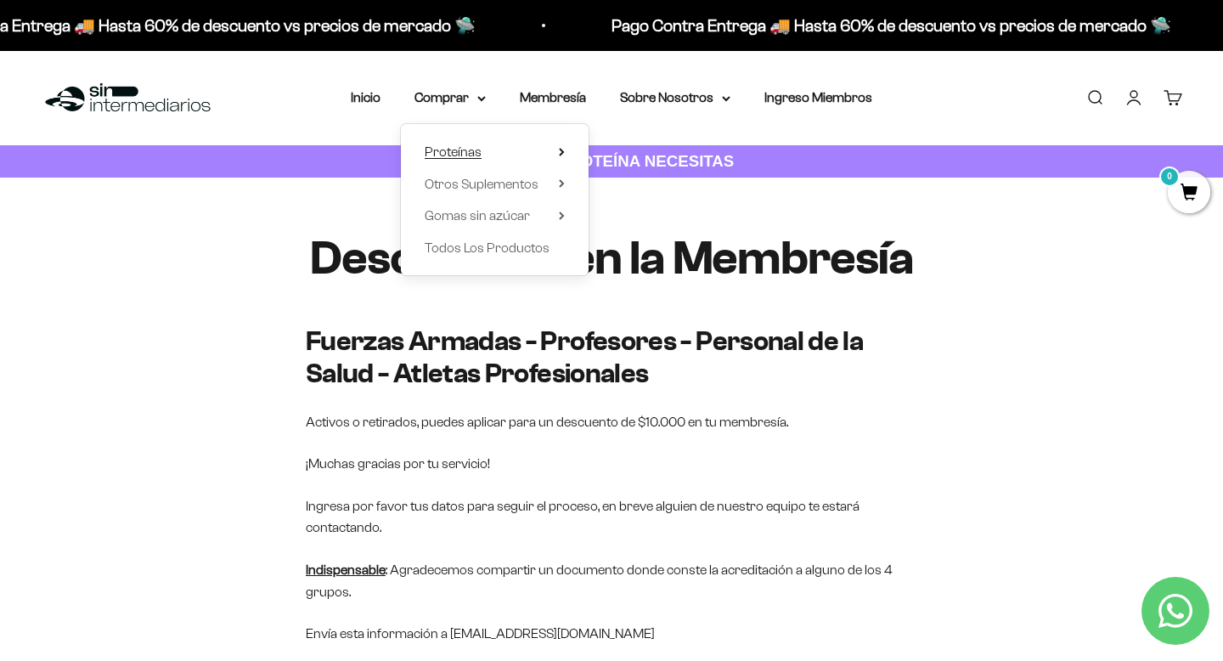
click at [454, 150] on span "Proteínas" at bounding box center [453, 151] width 57 height 14
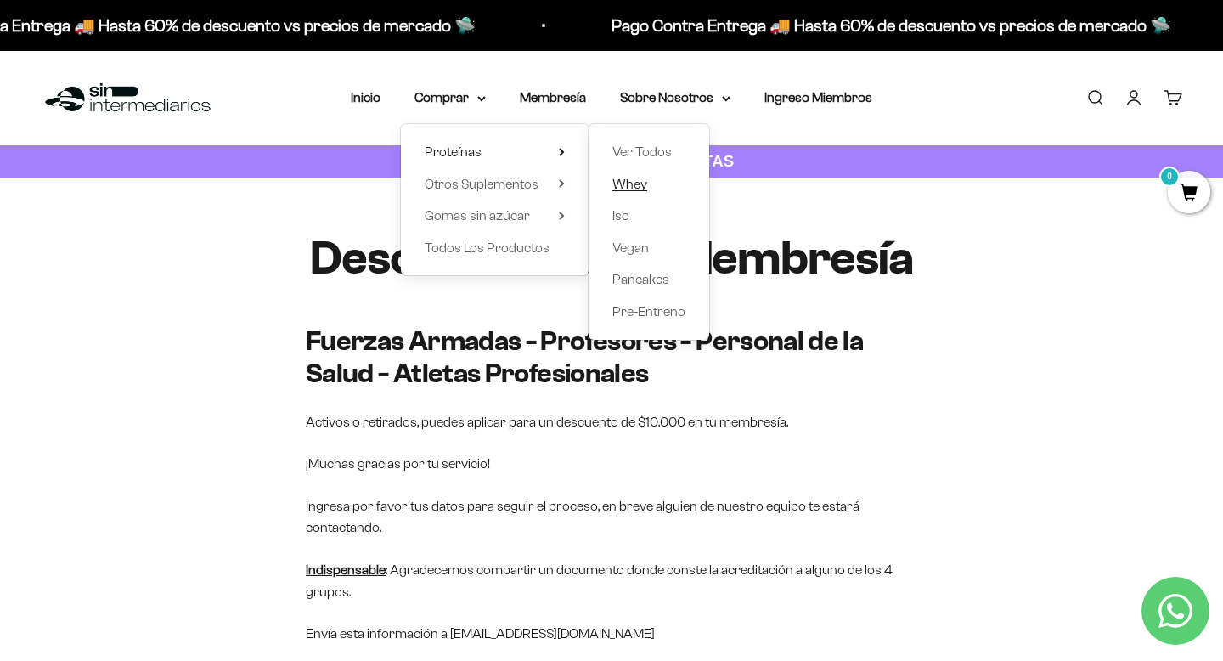
click at [622, 186] on span "Whey" at bounding box center [629, 184] width 35 height 14
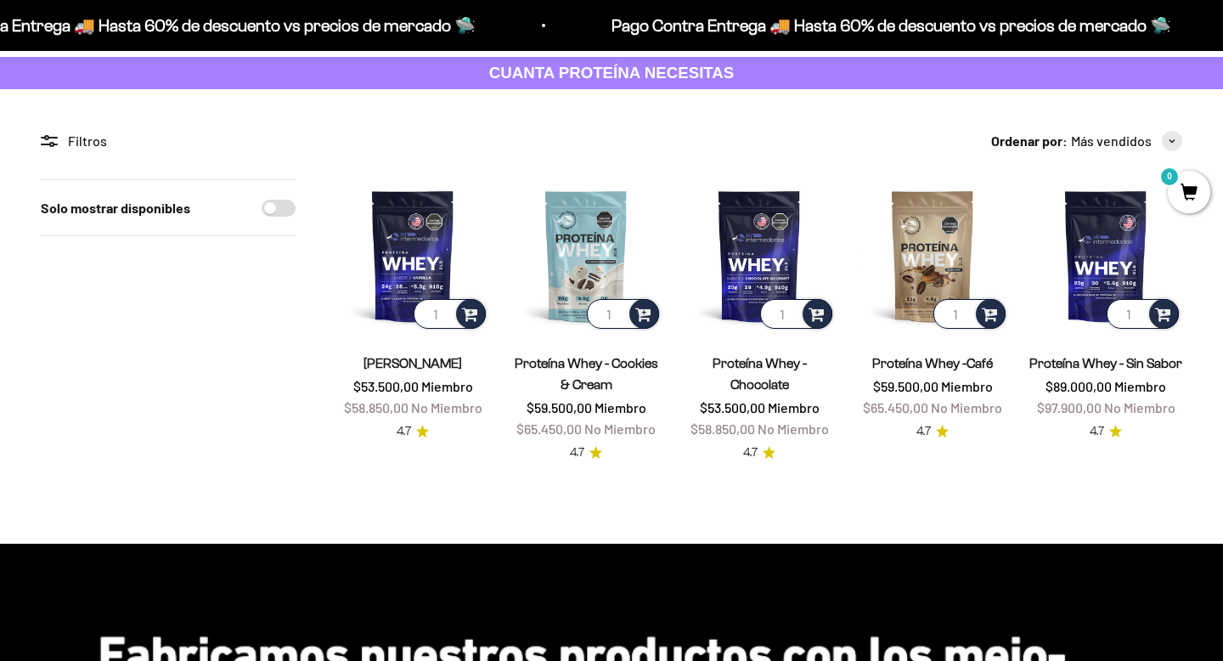
scroll to position [92, 0]
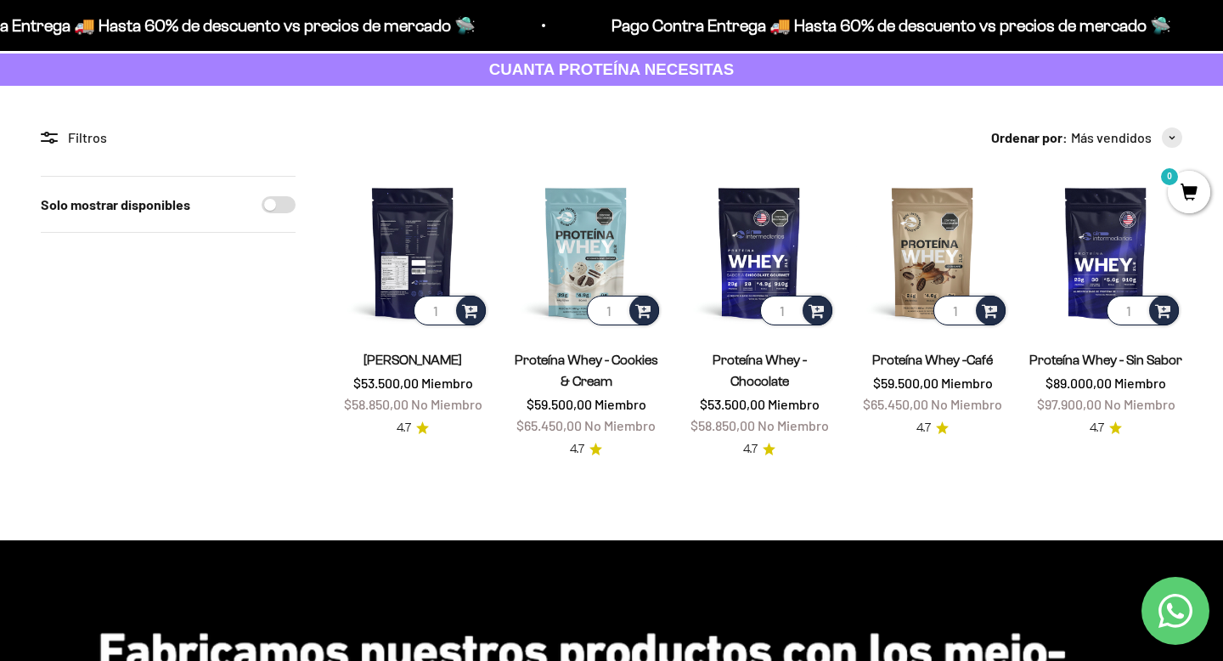
click at [409, 276] on img at bounding box center [412, 252] width 153 height 153
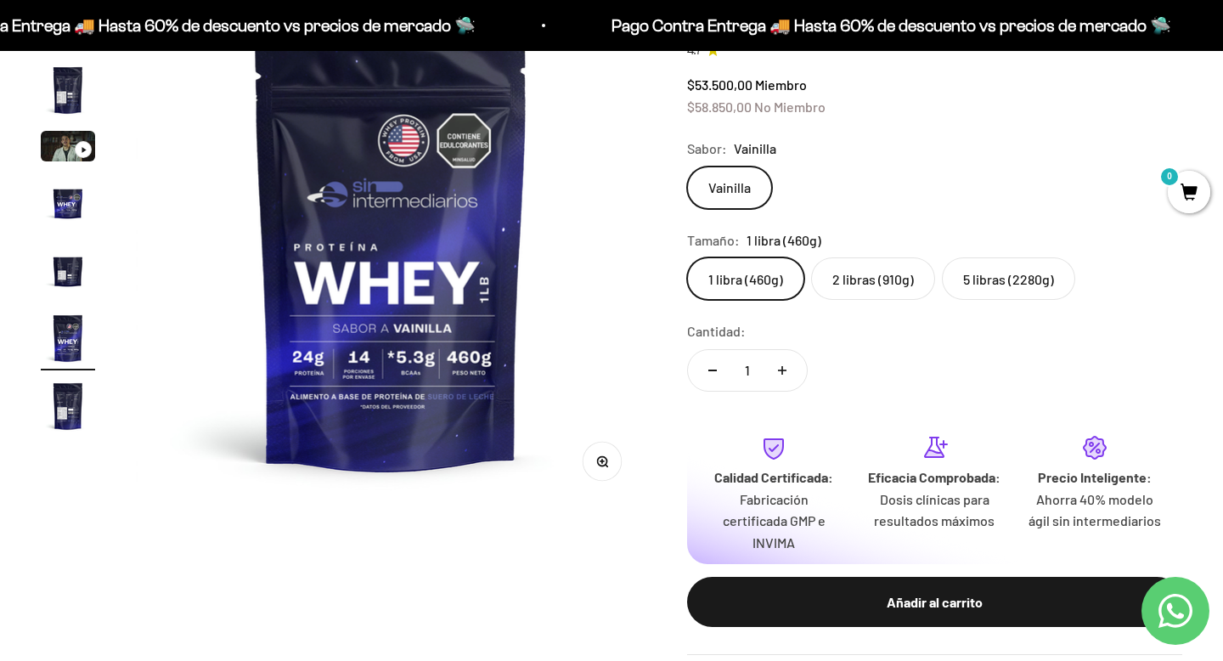
scroll to position [138, 0]
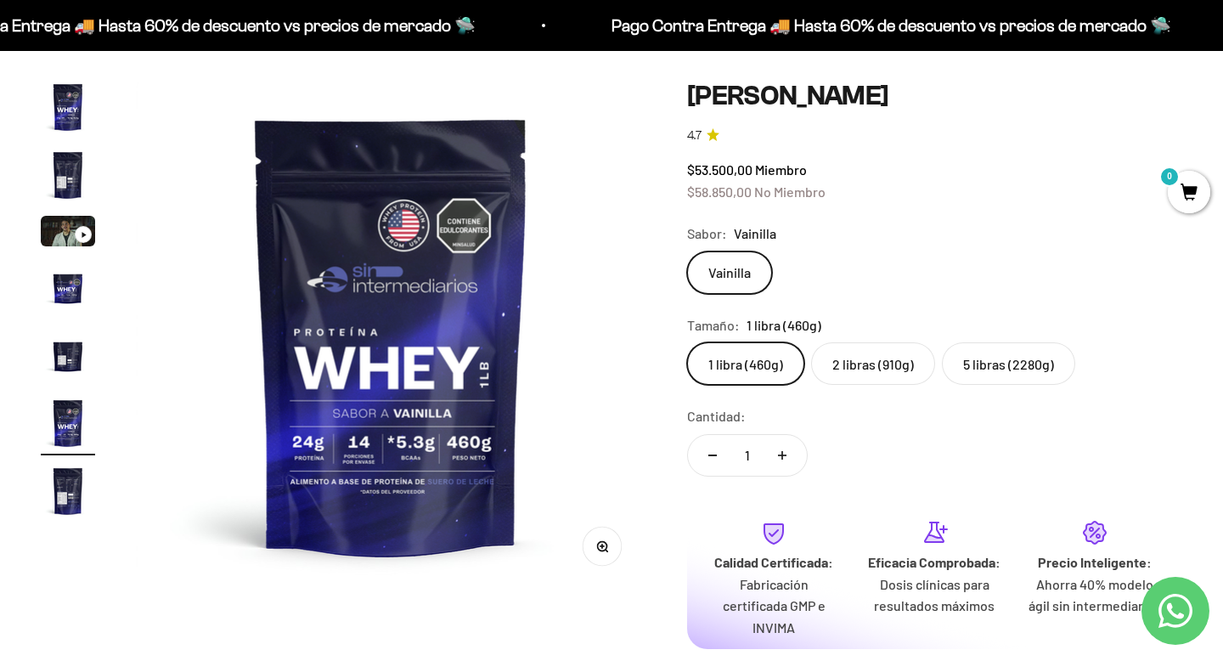
click at [876, 371] on label "2 libras (910g)" at bounding box center [873, 363] width 124 height 42
click at [687, 342] on input "2 libras (910g)" at bounding box center [686, 341] width 1 height 1
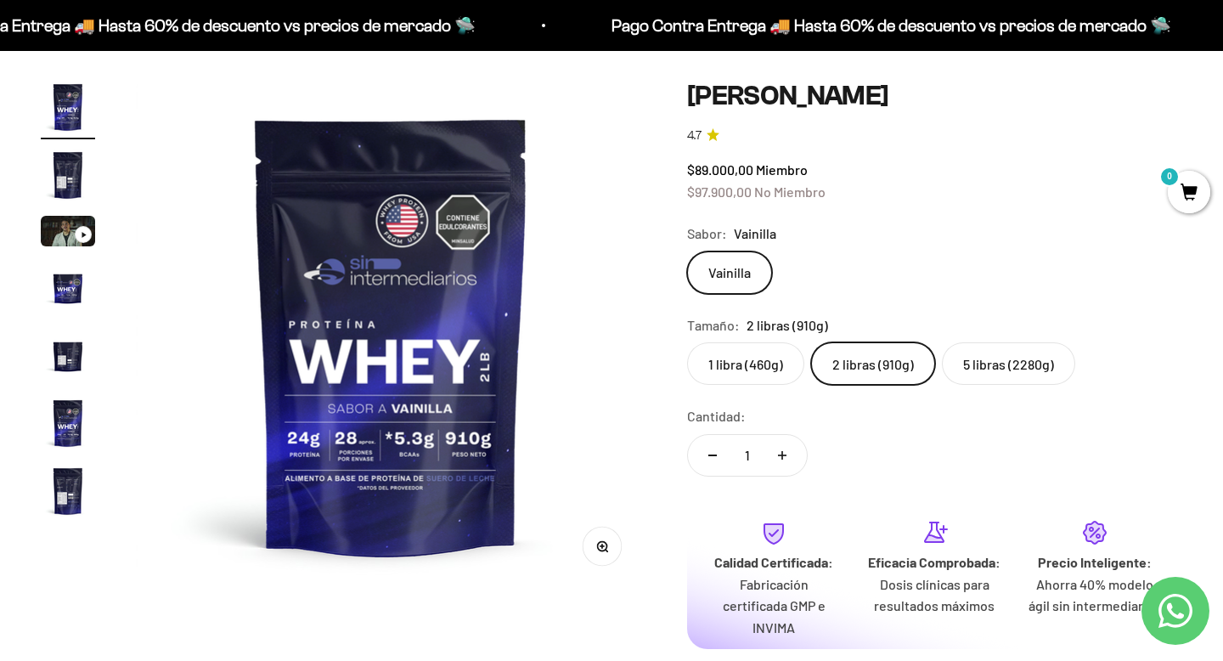
click at [1001, 358] on label "5 libras (2280g)" at bounding box center [1008, 363] width 133 height 42
click at [687, 342] on input "5 libras (2280g)" at bounding box center [686, 341] width 1 height 1
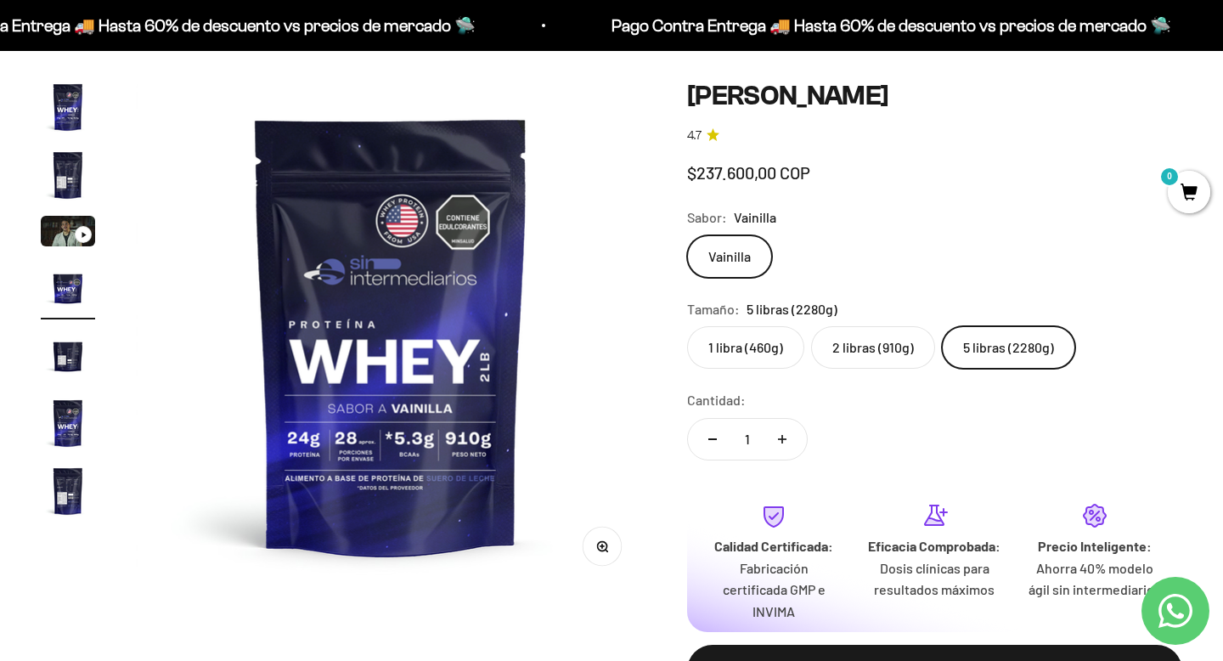
scroll to position [0, 1592]
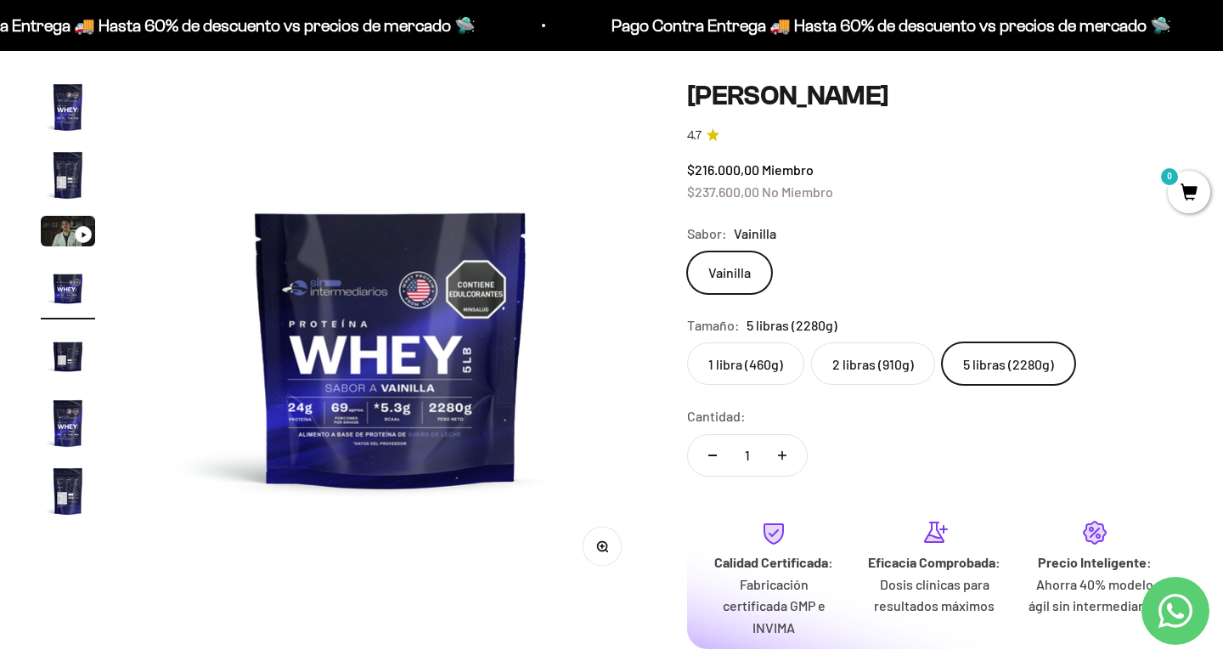
click at [846, 367] on label "2 libras (910g)" at bounding box center [873, 363] width 124 height 42
click at [687, 342] on input "2 libras (910g)" at bounding box center [686, 341] width 1 height 1
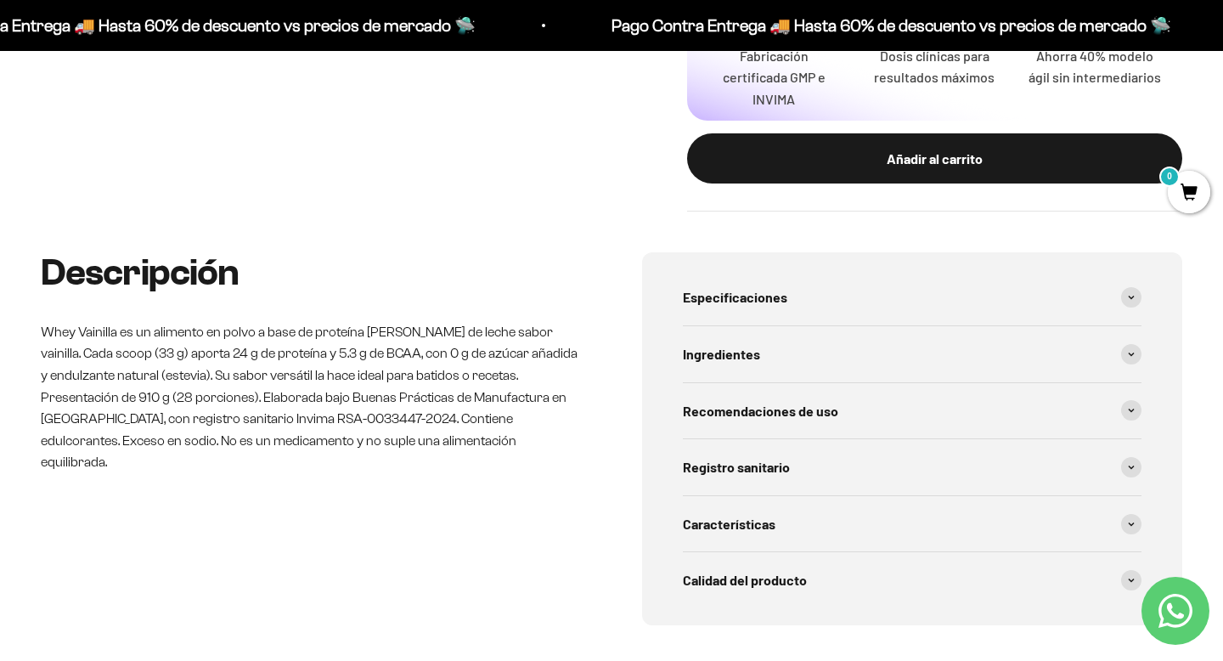
scroll to position [663, 0]
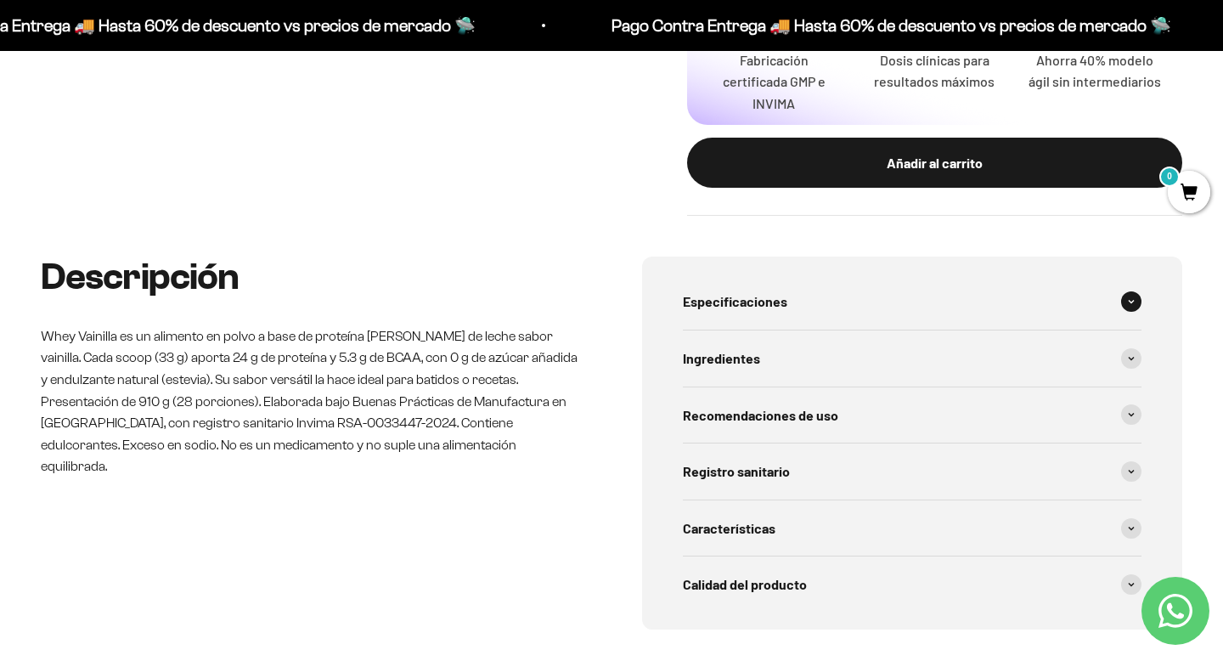
click at [804, 313] on div "Especificaciones" at bounding box center [912, 302] width 459 height 56
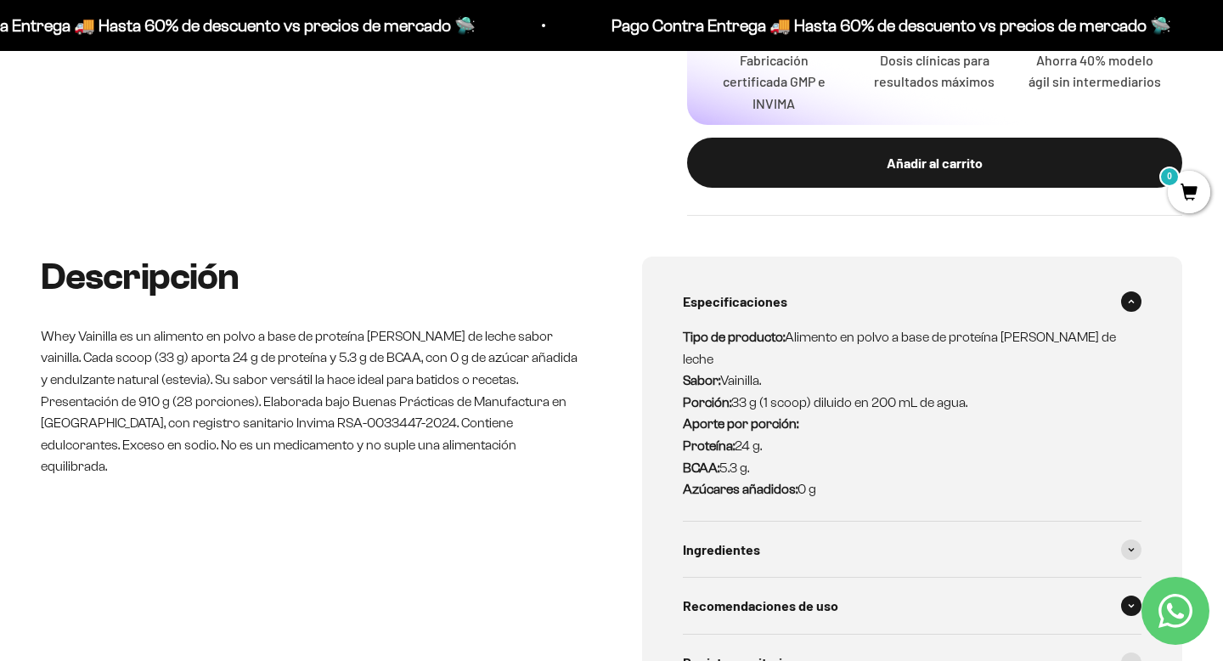
click at [811, 595] on span "Recomendaciones de uso" at bounding box center [760, 606] width 155 height 22
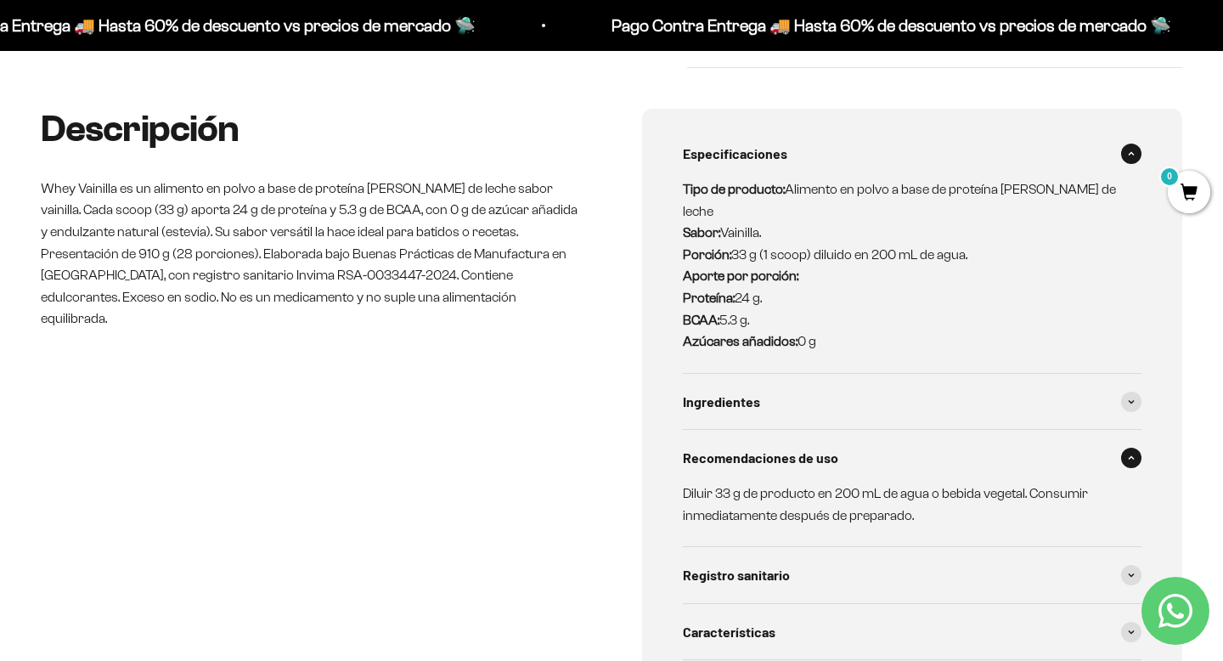
scroll to position [812, 0]
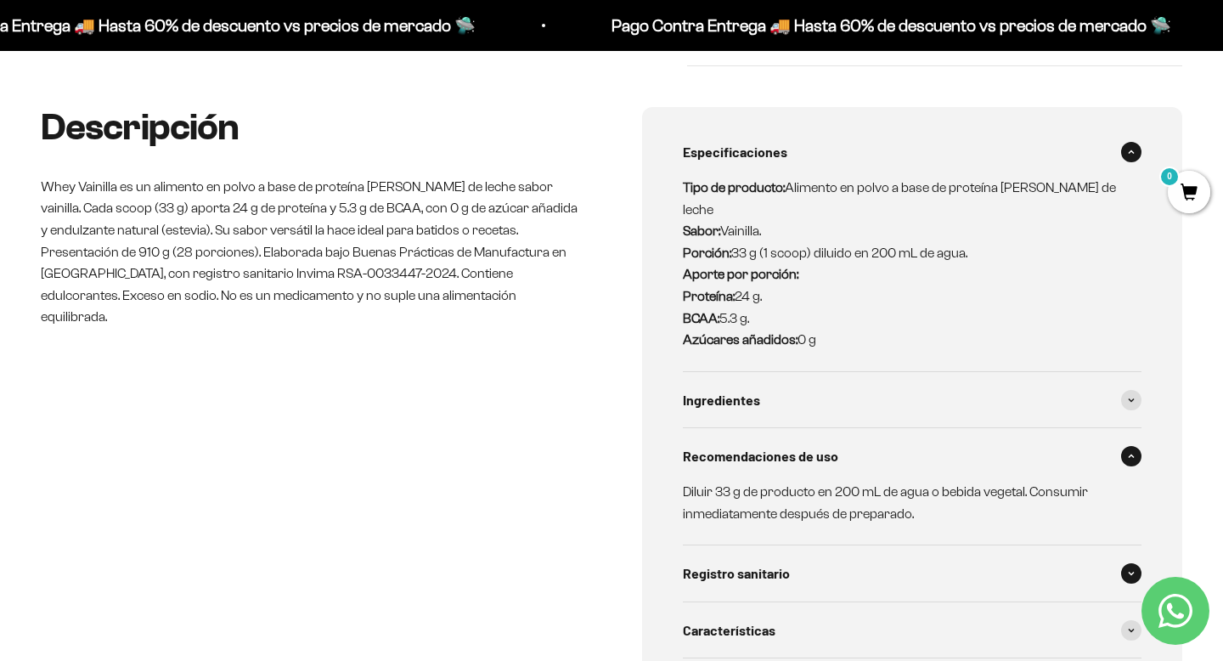
click at [776, 562] on span "Registro sanitario" at bounding box center [736, 573] width 107 height 22
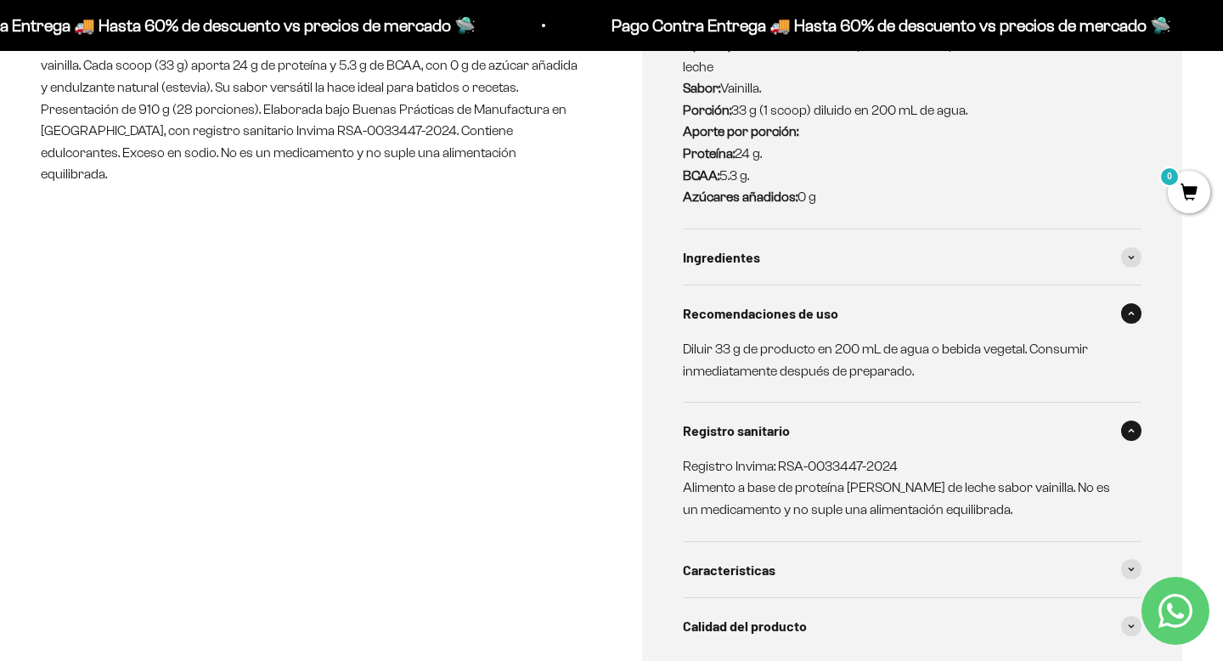
scroll to position [960, 0]
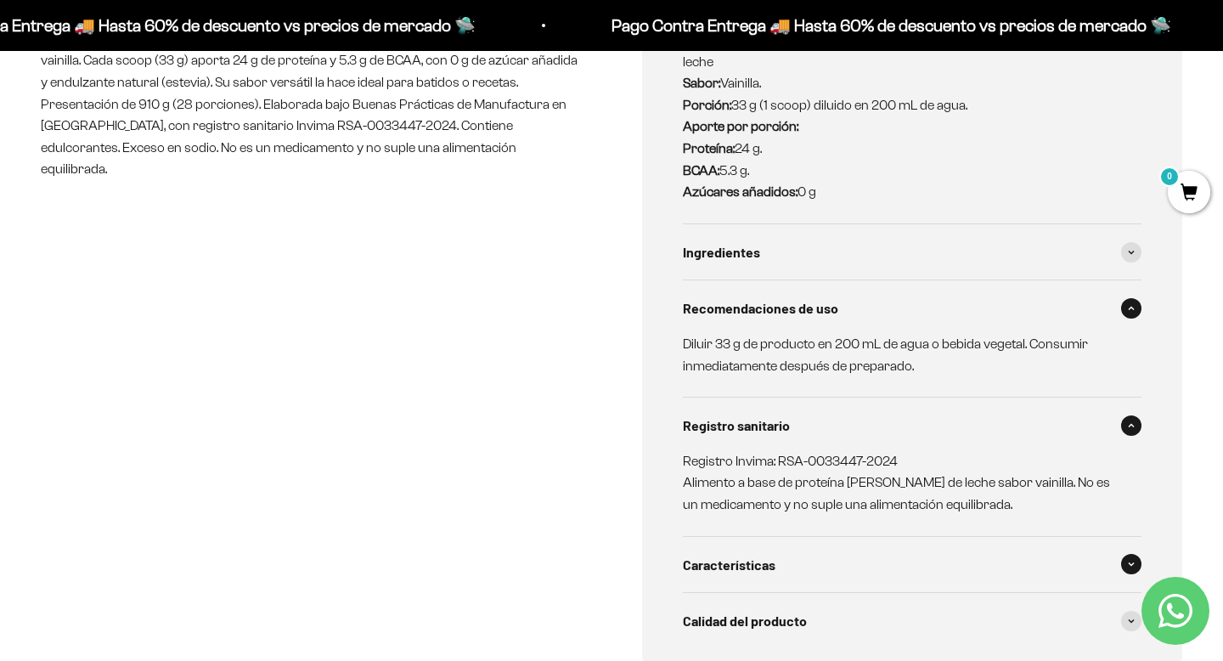
click at [761, 554] on span "Características" at bounding box center [729, 565] width 93 height 22
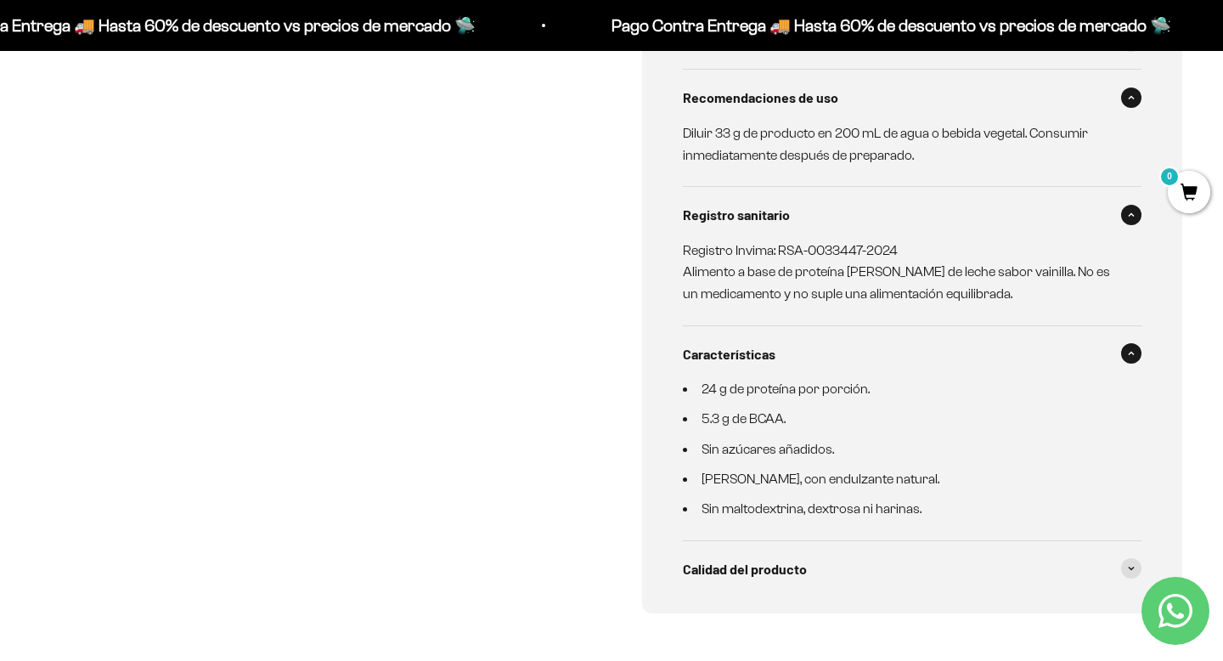
scroll to position [1173, 0]
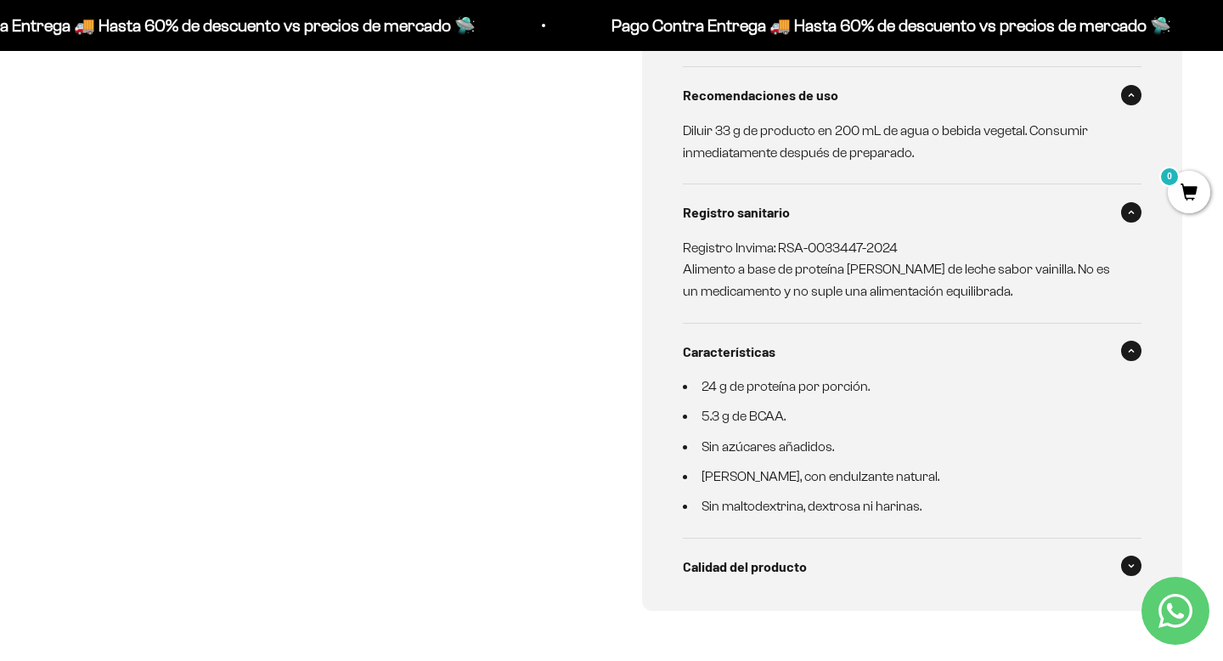
click at [762, 556] on span "Calidad del producto" at bounding box center [745, 567] width 124 height 22
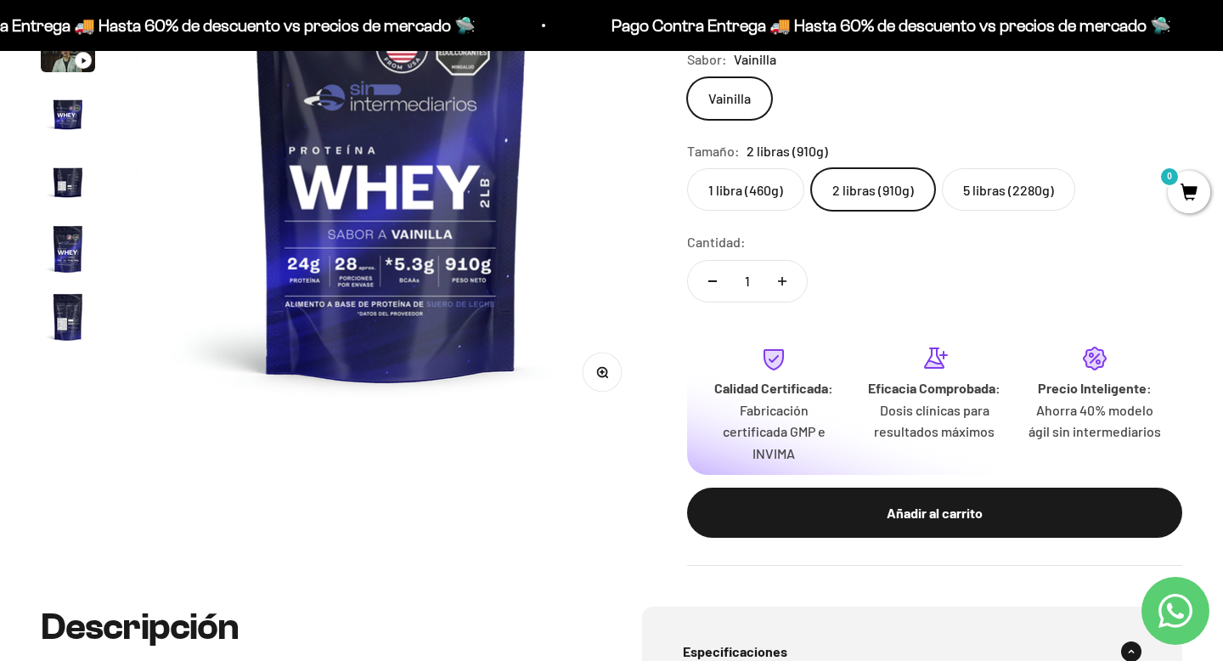
scroll to position [316, 0]
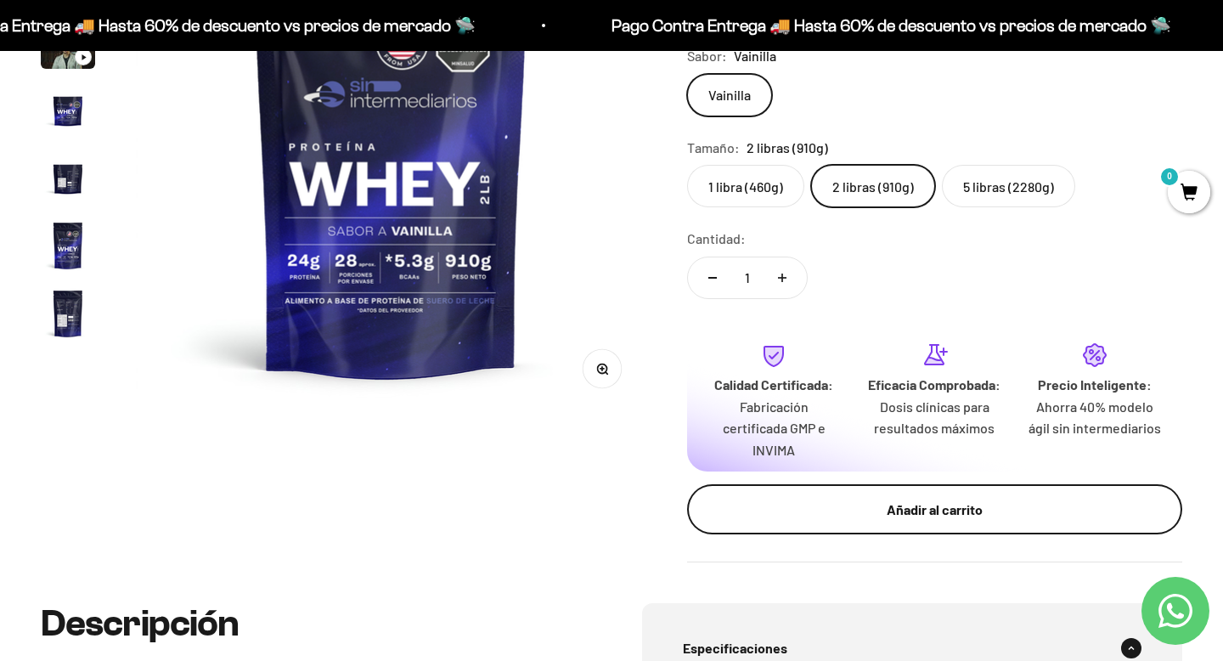
click at [870, 519] on div "Añadir al carrito" at bounding box center [934, 510] width 427 height 22
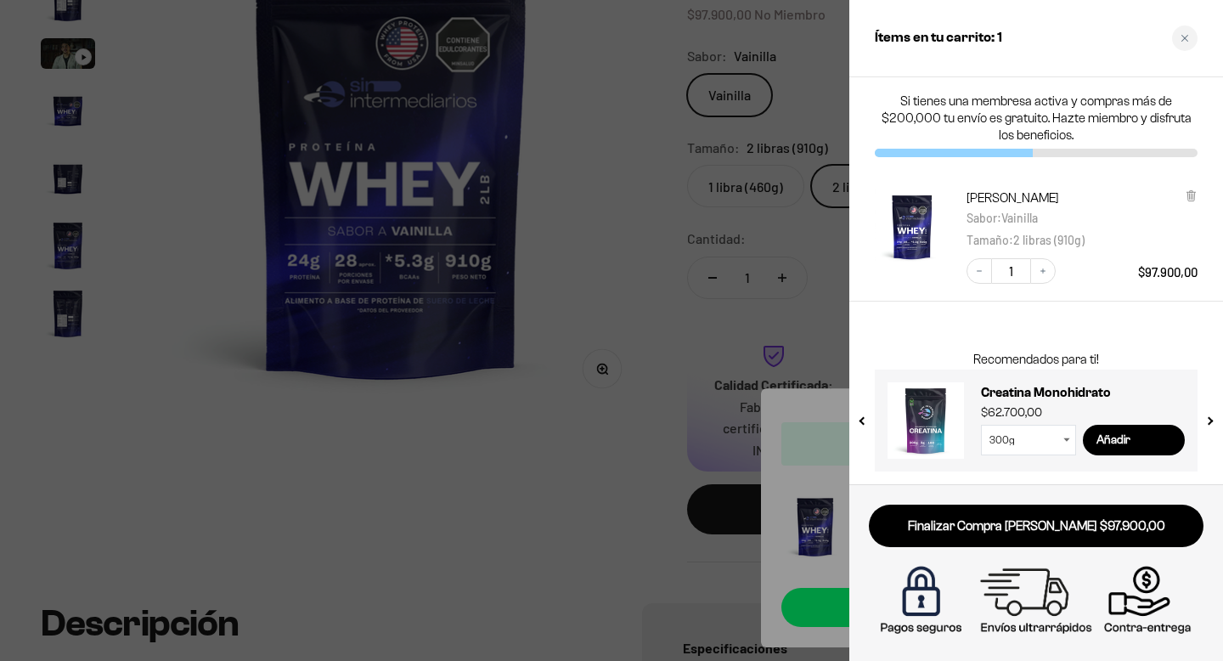
click at [1011, 431] on select "300g 100g" at bounding box center [1028, 440] width 95 height 31
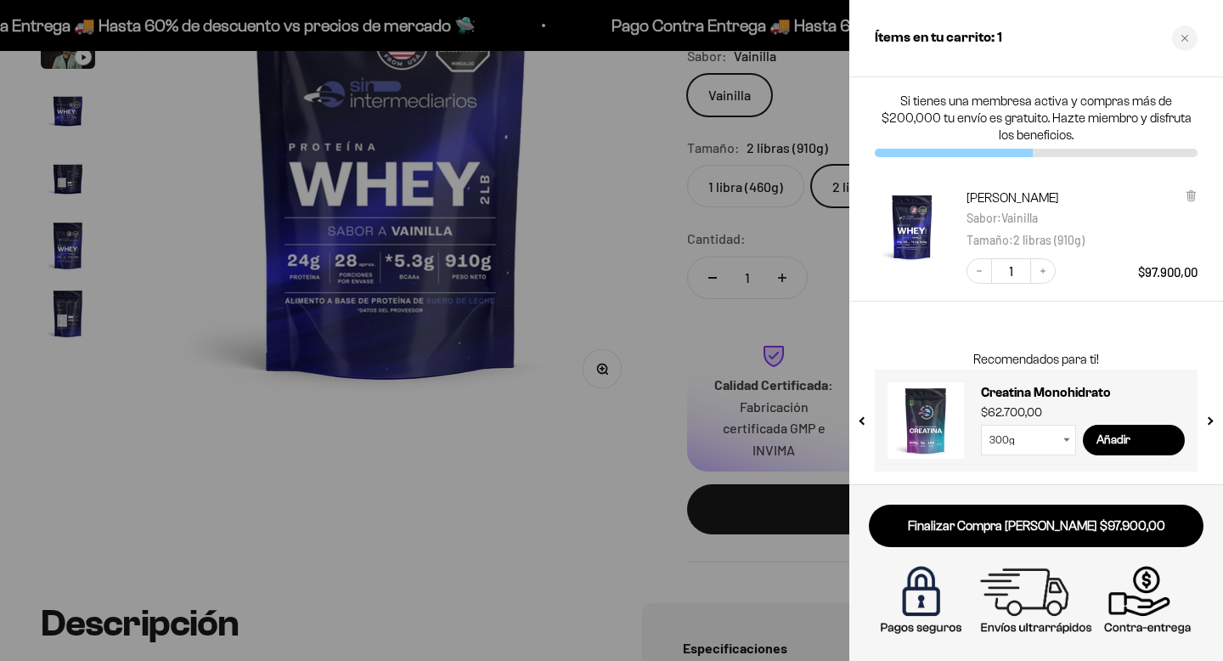
click at [1019, 442] on select "300g 100g" at bounding box center [1028, 440] width 95 height 31
click at [981, 425] on select "300g 100g" at bounding box center [1028, 440] width 95 height 31
click at [1018, 434] on select "300g 100g" at bounding box center [1028, 440] width 95 height 31
click at [981, 425] on select "300g 100g" at bounding box center [1028, 440] width 95 height 31
click at [1028, 443] on select "300g 100g" at bounding box center [1028, 440] width 95 height 31
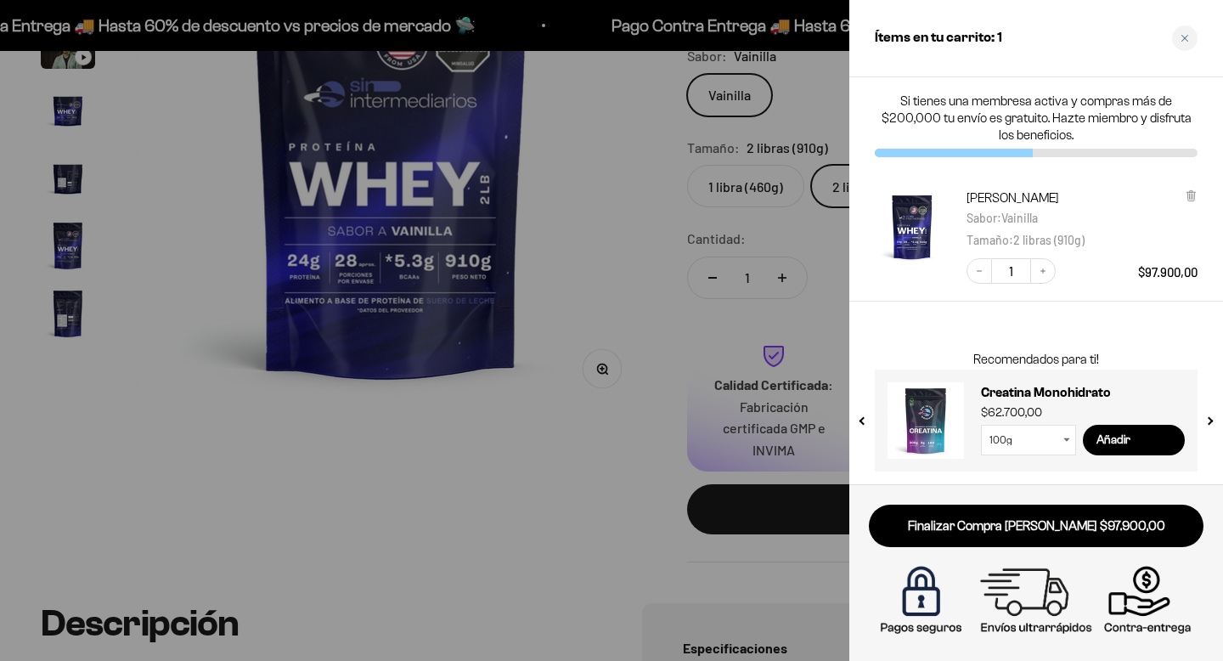
click at [981, 425] on select "300g 100g" at bounding box center [1028, 440] width 95 height 31
click at [1114, 444] on input "Añadir" at bounding box center [1134, 440] width 102 height 31
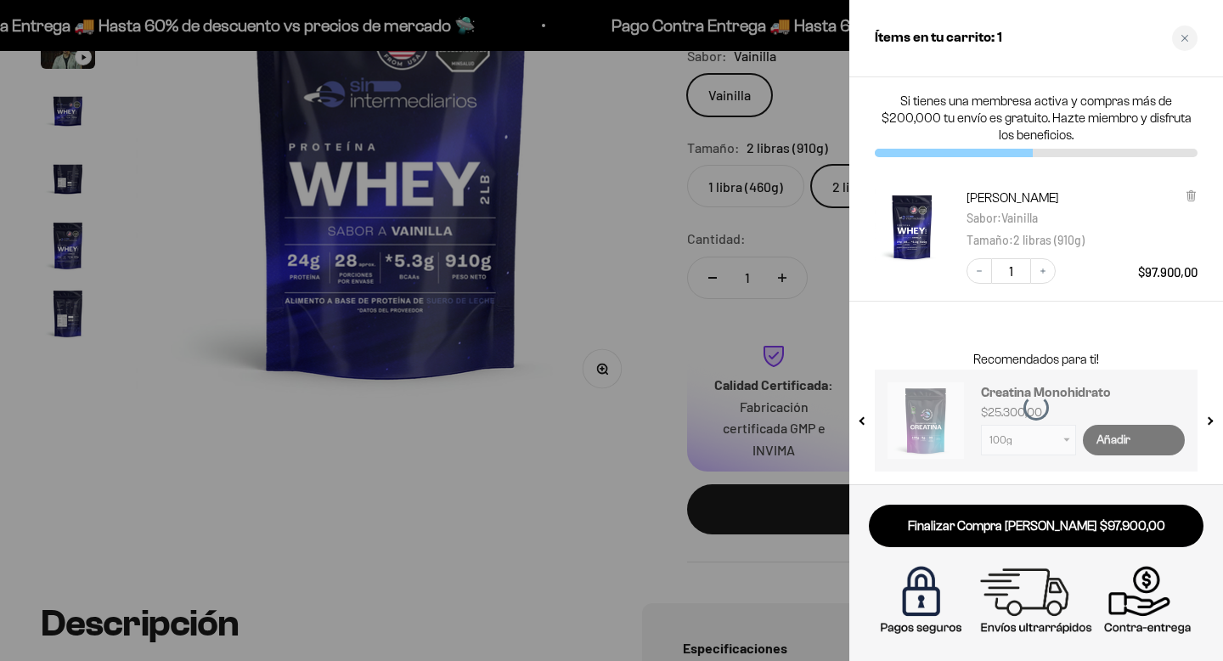
select select "42749438034129"
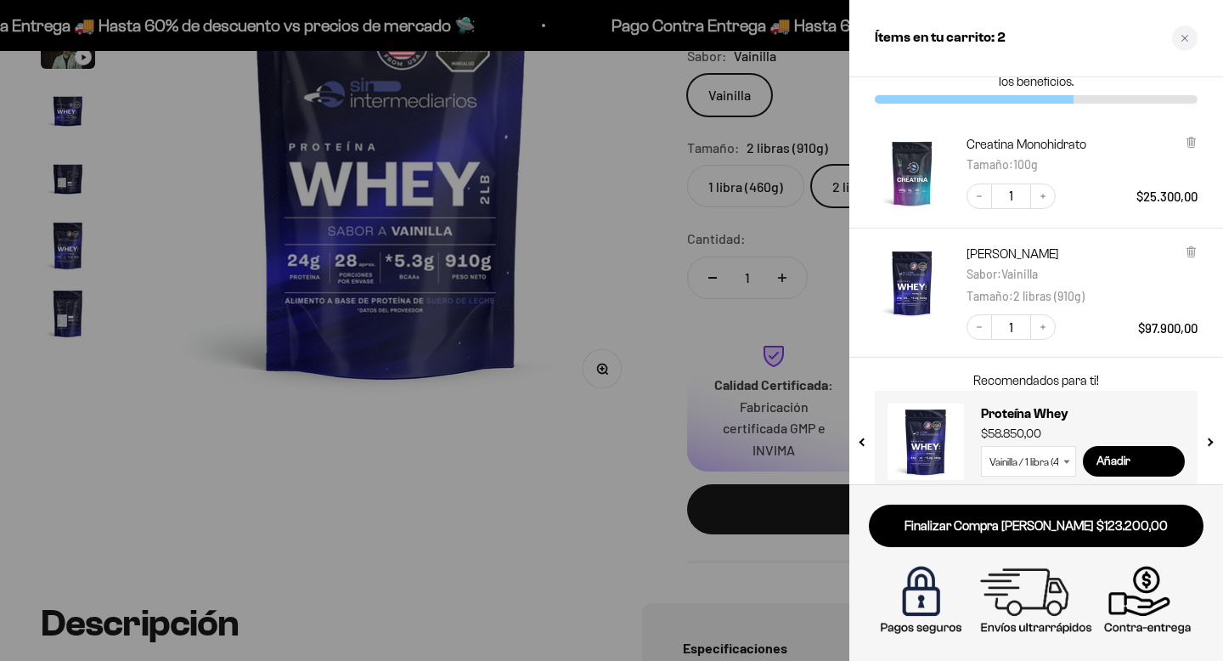
scroll to position [75, 0]
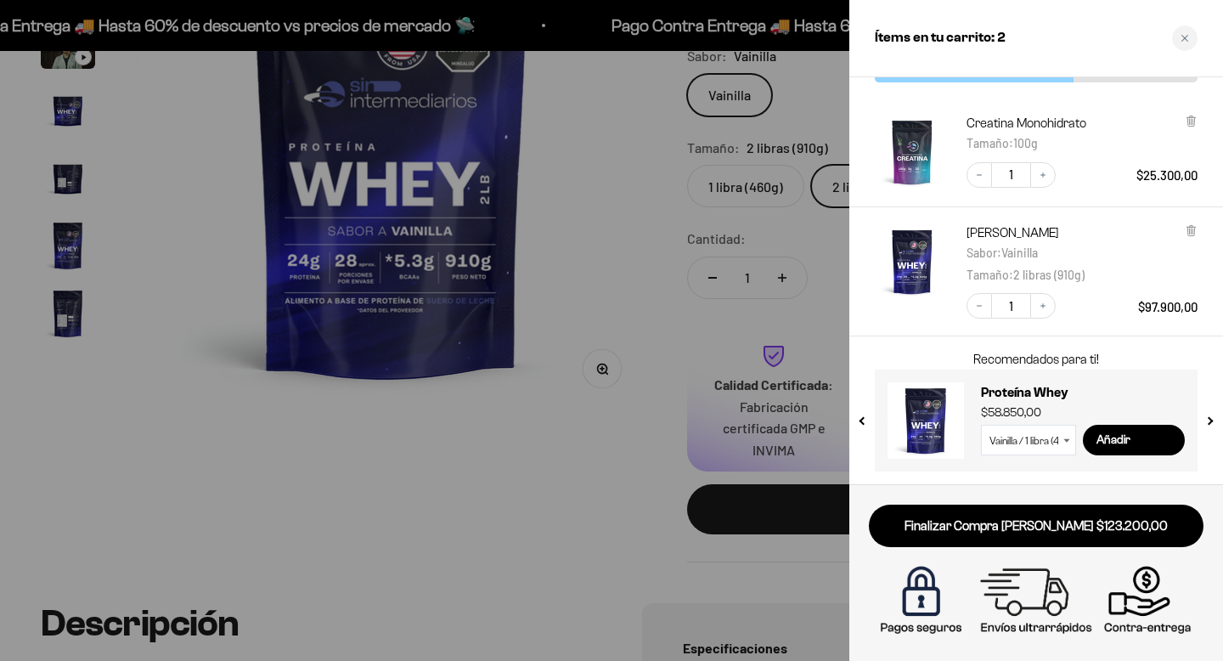
click at [1032, 256] on span "Vainilla" at bounding box center [1019, 252] width 37 height 14
click at [1190, 125] on icon at bounding box center [1190, 121] width 7 height 8
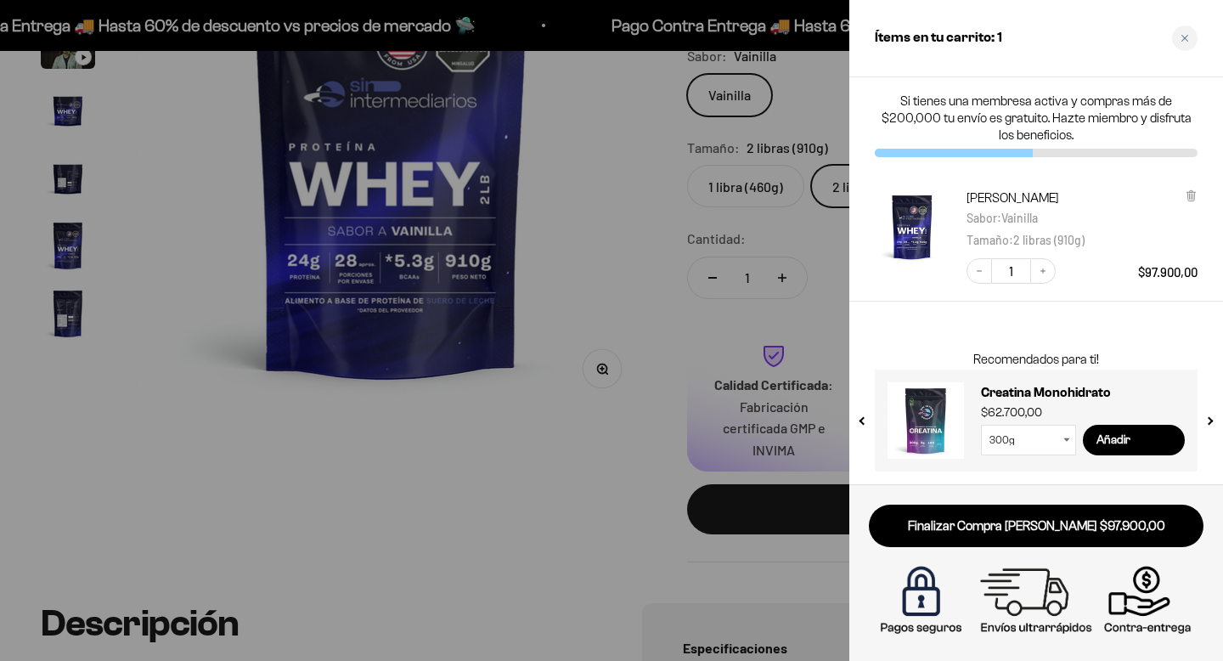
scroll to position [0, 0]
click at [1154, 449] on input "Añadir" at bounding box center [1134, 440] width 102 height 31
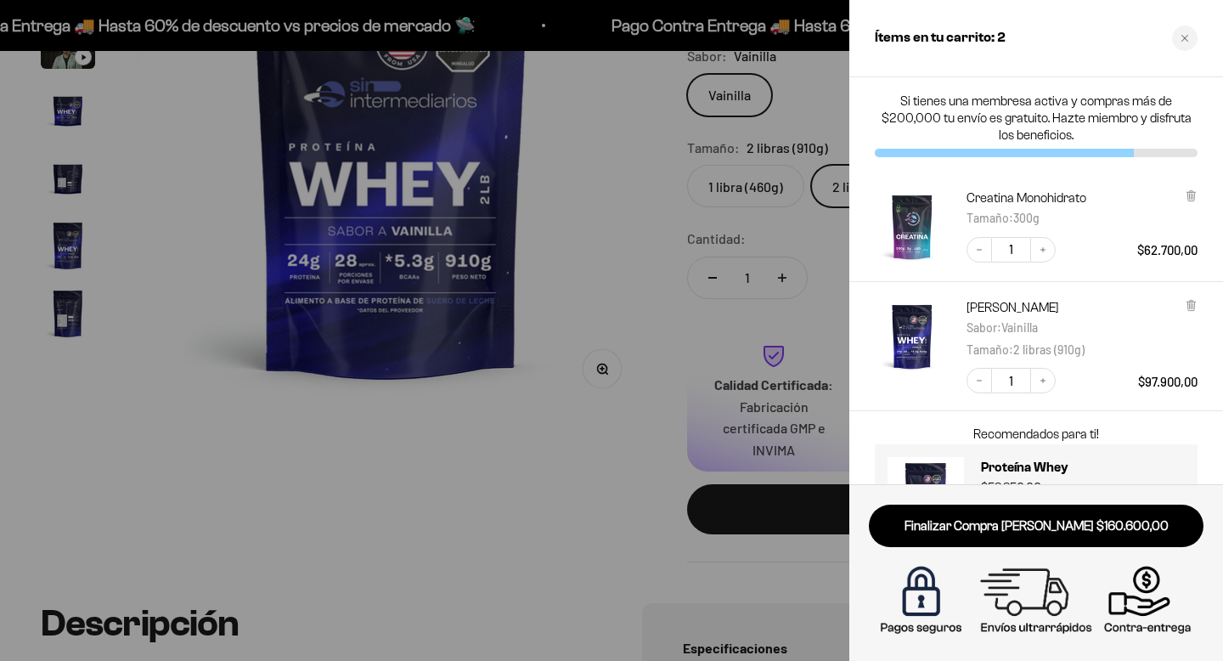
scroll to position [75, 0]
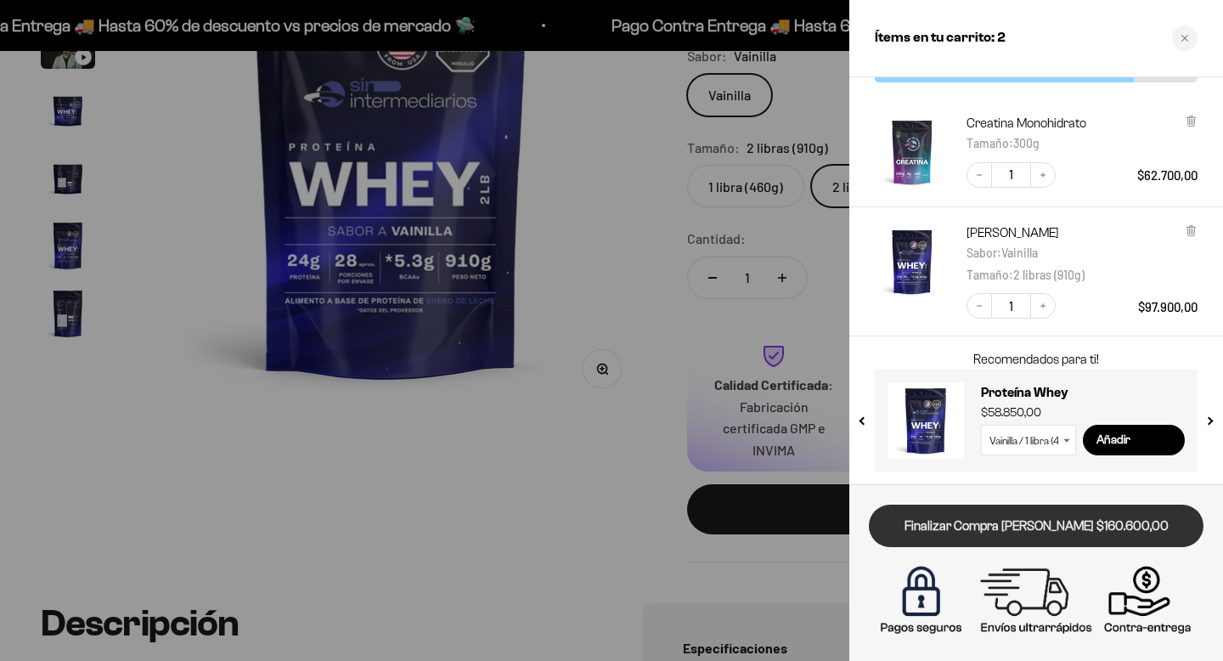
click at [966, 529] on link "Finalizar Compra [PERSON_NAME] $160.600,00" at bounding box center [1036, 526] width 335 height 43
